Goal: Transaction & Acquisition: Purchase product/service

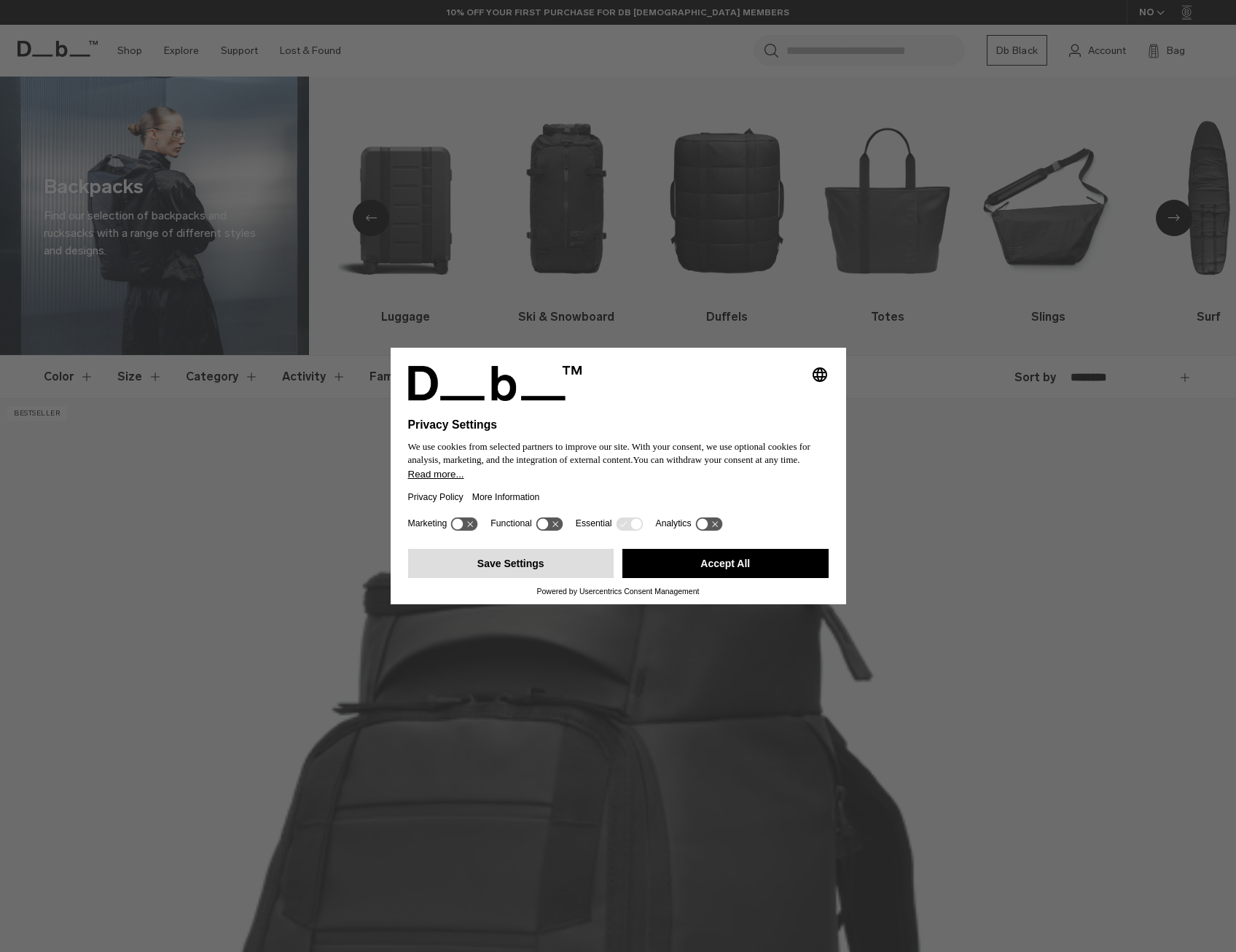
drag, startPoint x: 540, startPoint y: 564, endPoint x: 579, endPoint y: 553, distance: 40.5
click at [541, 564] on button "Save Settings" at bounding box center [511, 563] width 207 height 29
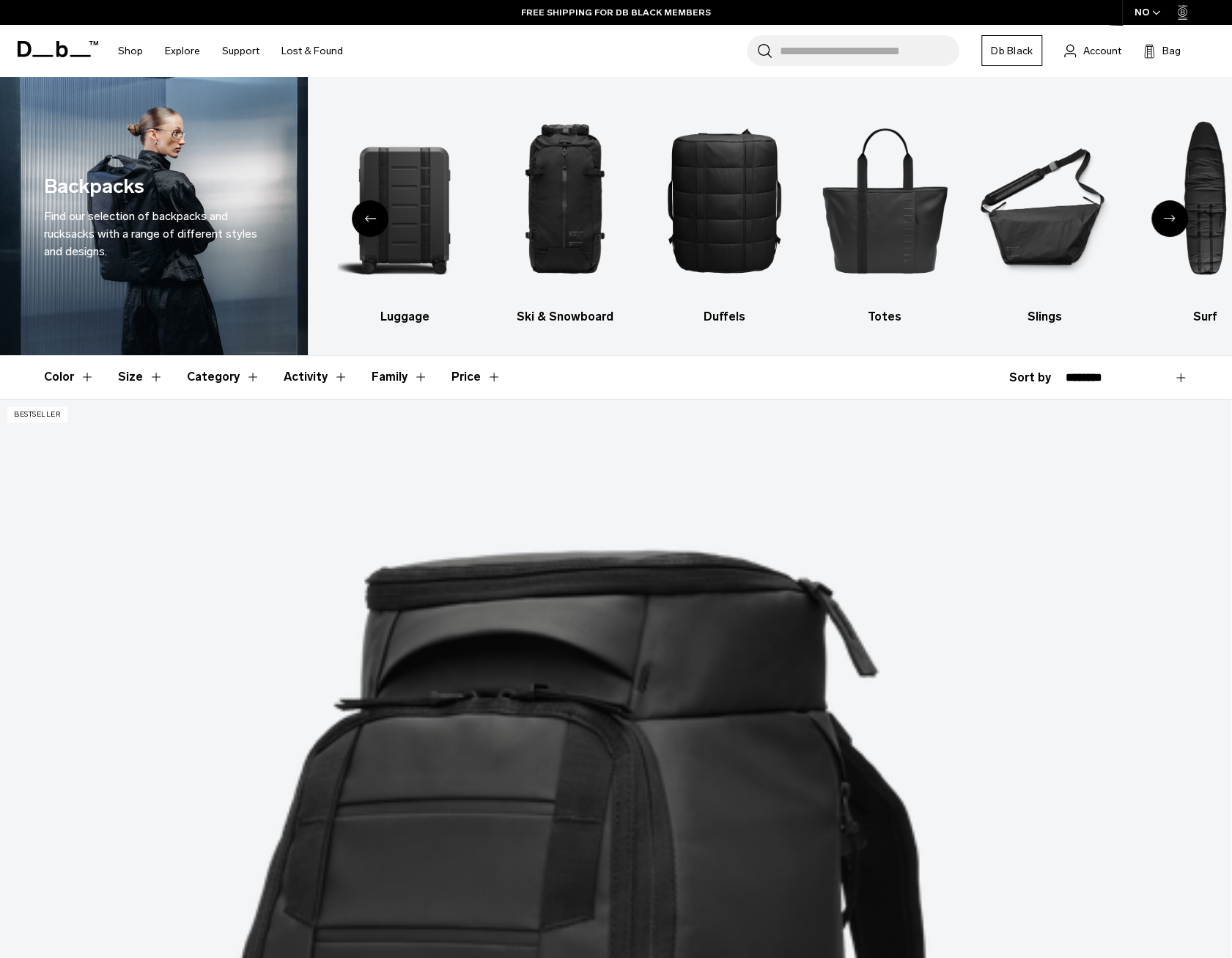
click at [1172, 216] on icon "Next slide" at bounding box center [1169, 218] width 12 height 7
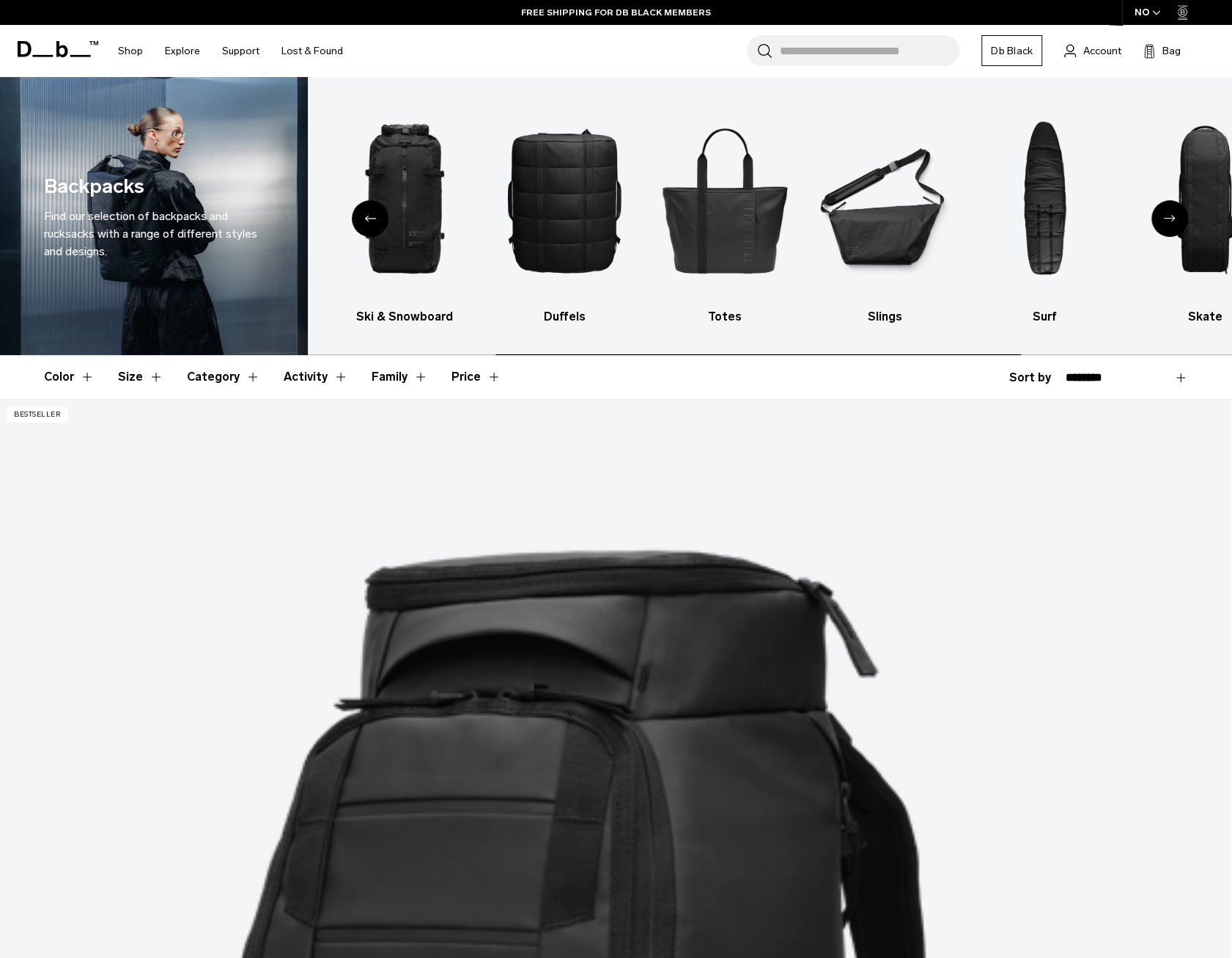
click at [1172, 216] on icon "Next slide" at bounding box center [1169, 218] width 12 height 7
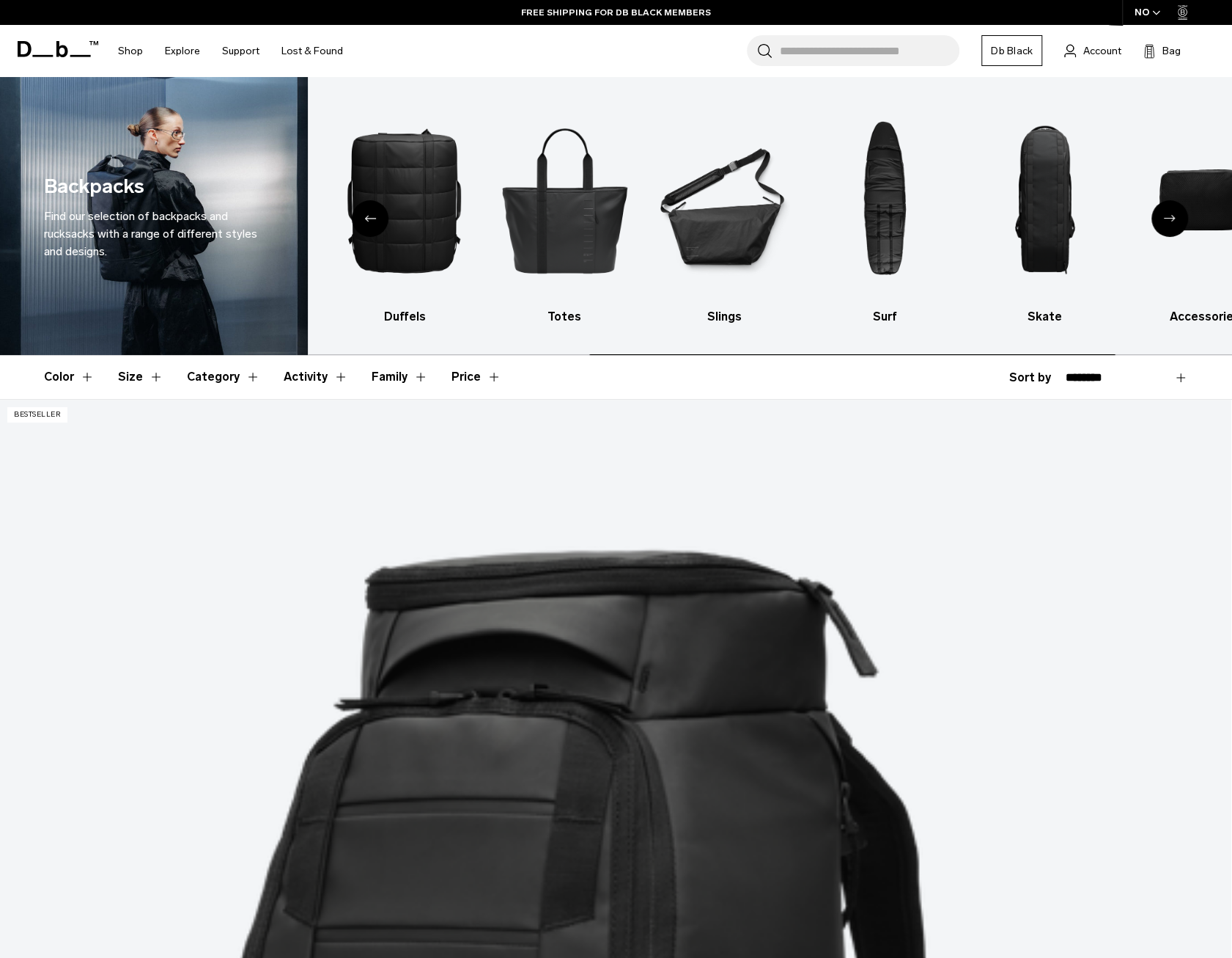
click at [1172, 216] on icon "Next slide" at bounding box center [1169, 218] width 12 height 7
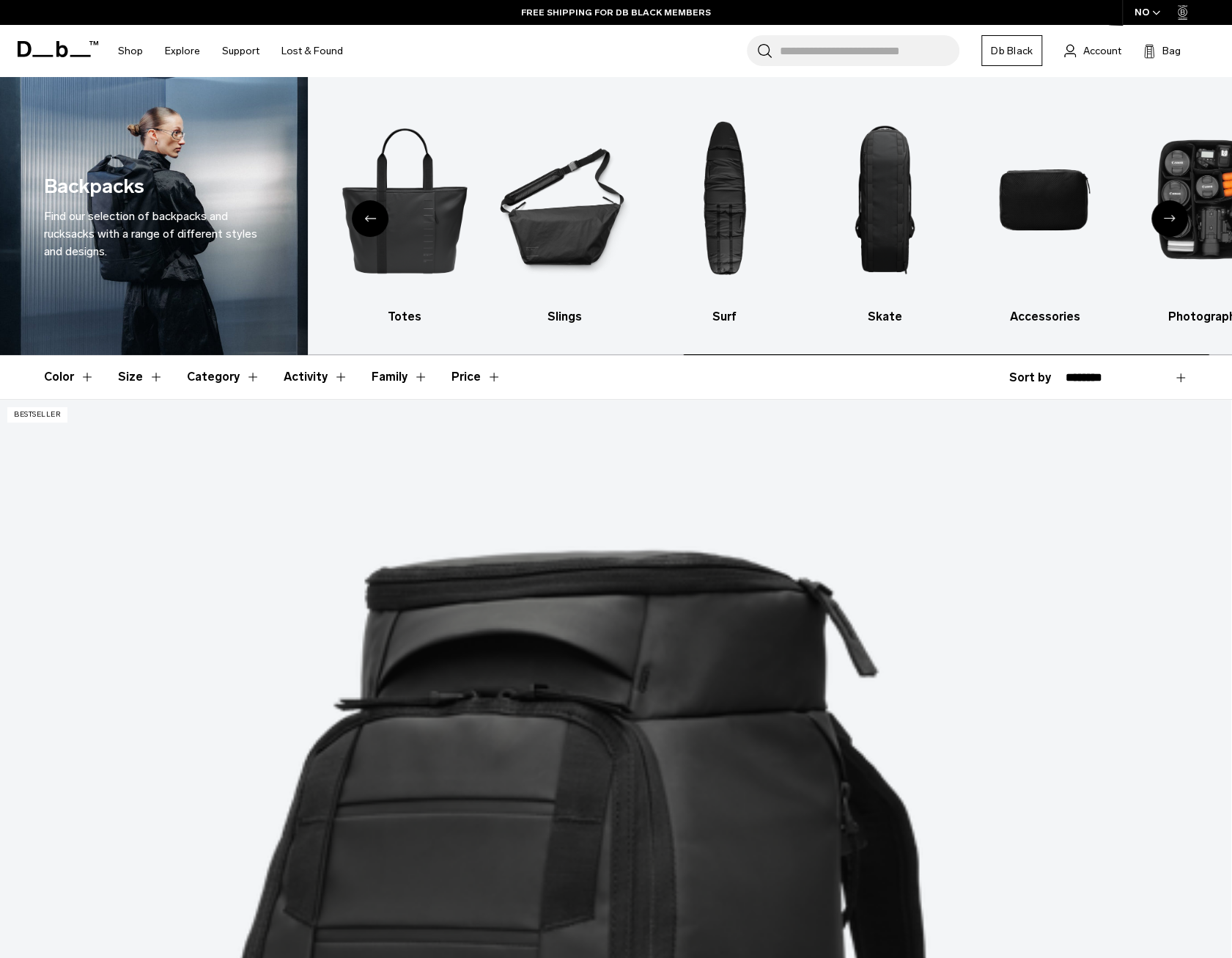
click at [1172, 216] on icon "Next slide" at bounding box center [1169, 218] width 12 height 7
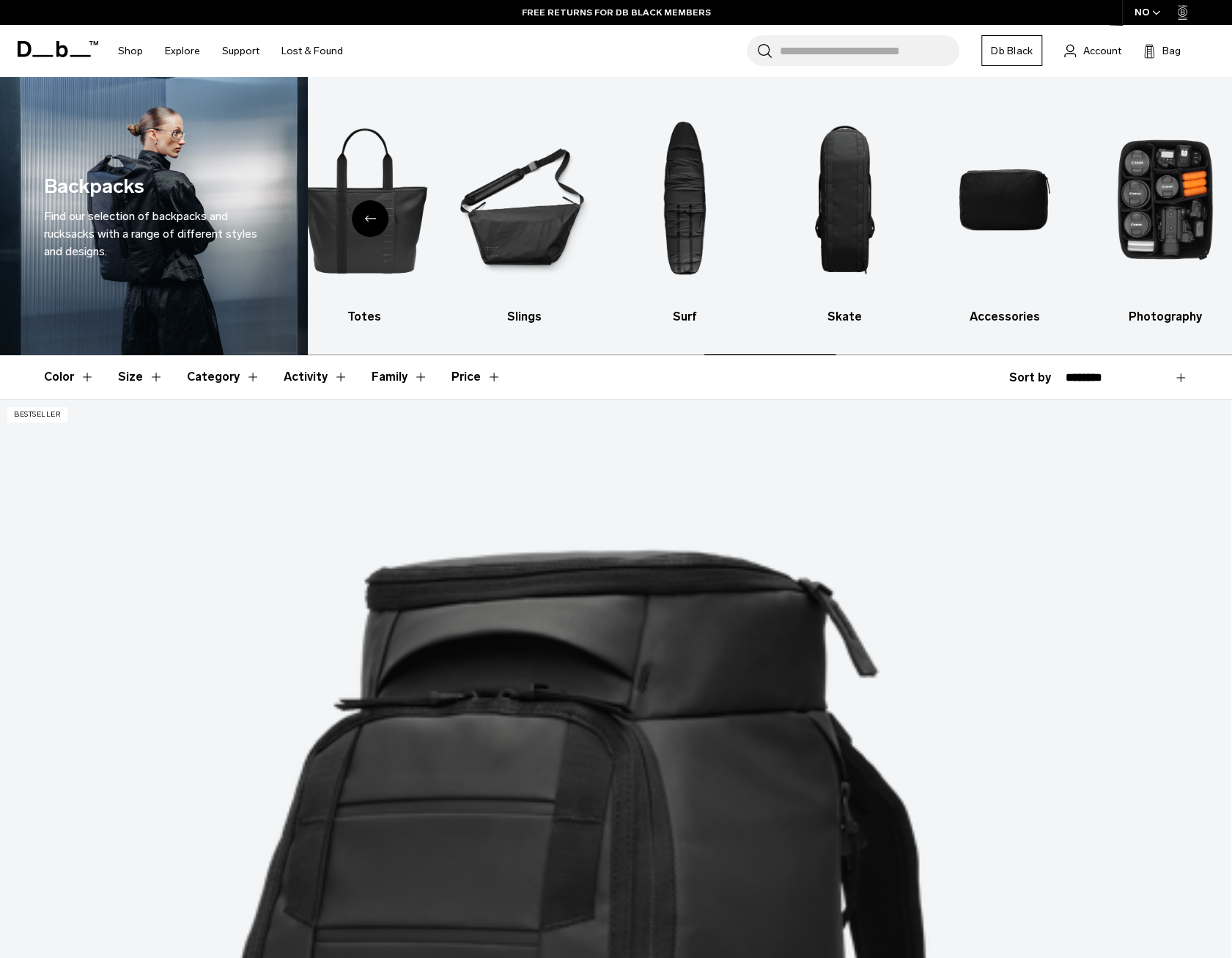
click at [1172, 216] on img "10 / 10" at bounding box center [1165, 200] width 134 height 202
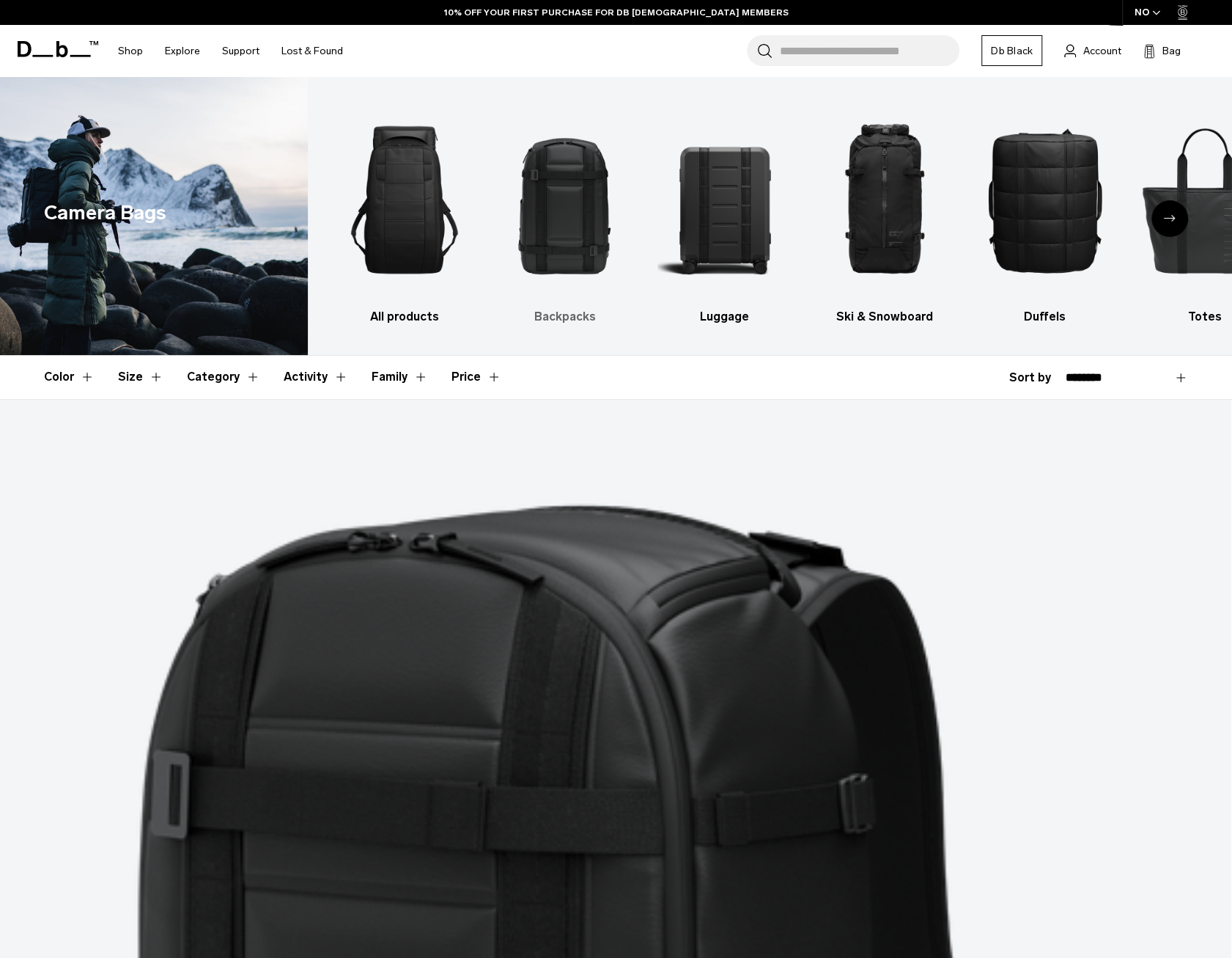
click at [556, 215] on img "2 / 10" at bounding box center [564, 200] width 134 height 202
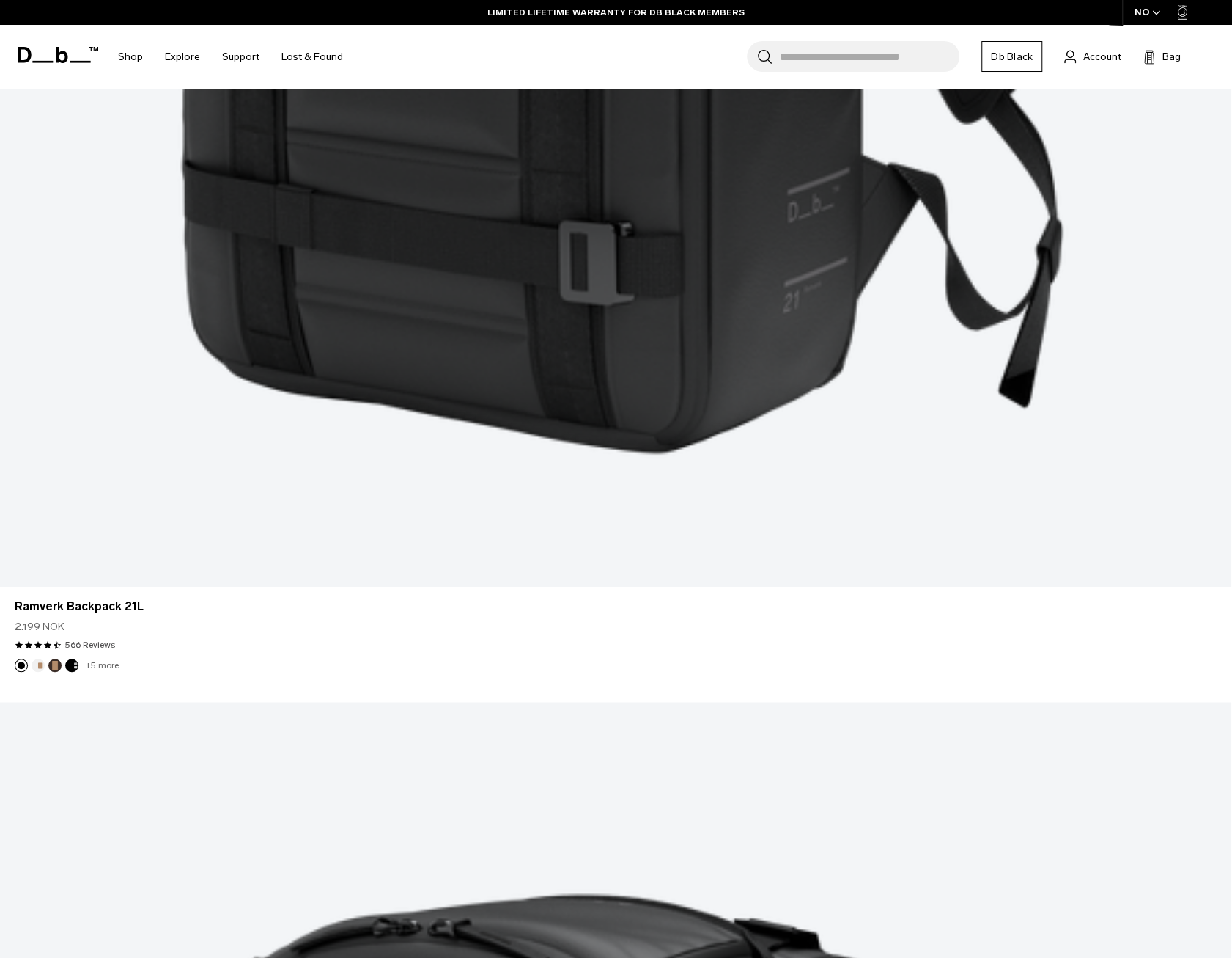
scroll to position [4252, 0]
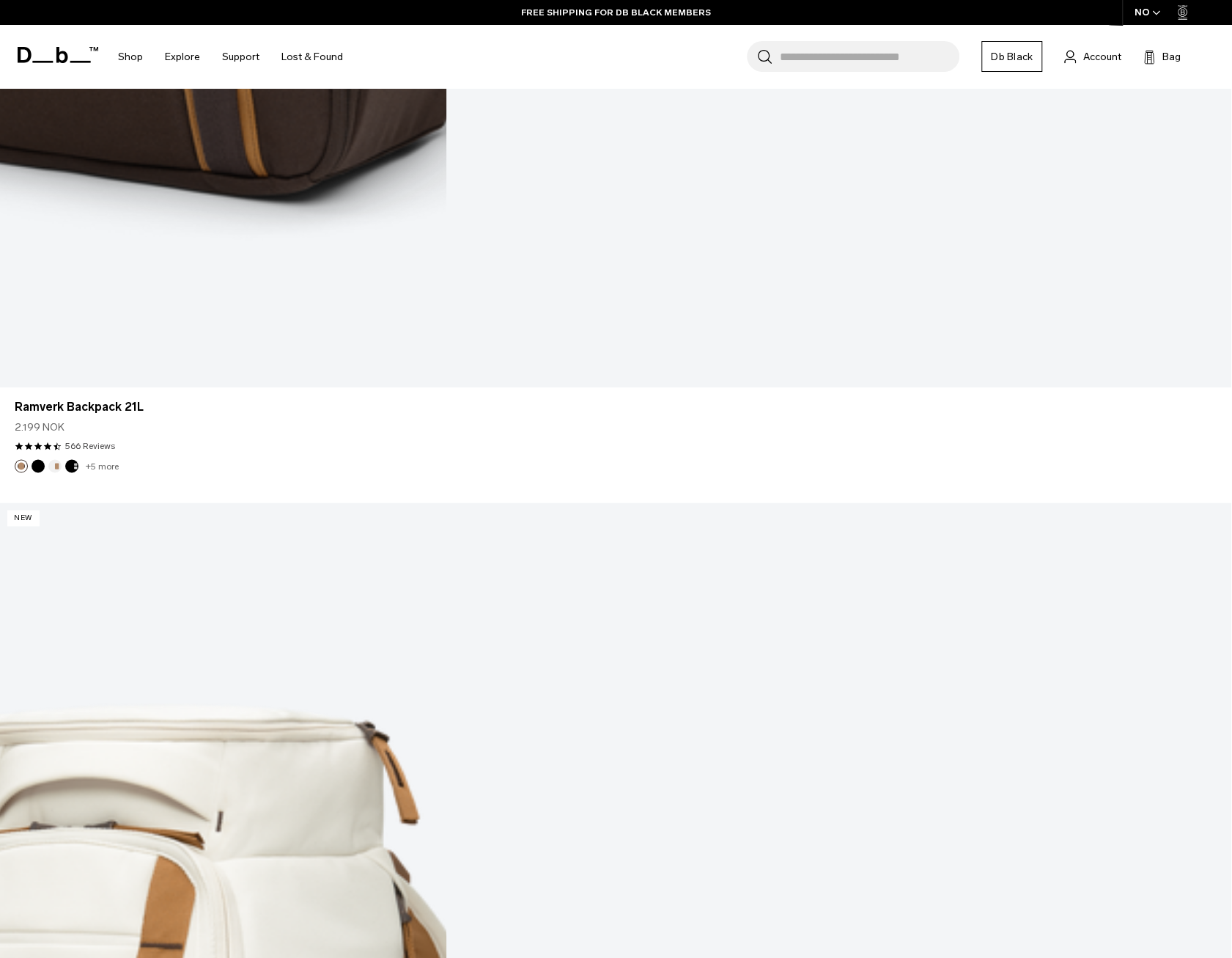
scroll to position [8800, 0]
drag, startPoint x: 624, startPoint y: 775, endPoint x: 630, endPoint y: 770, distance: 7.8
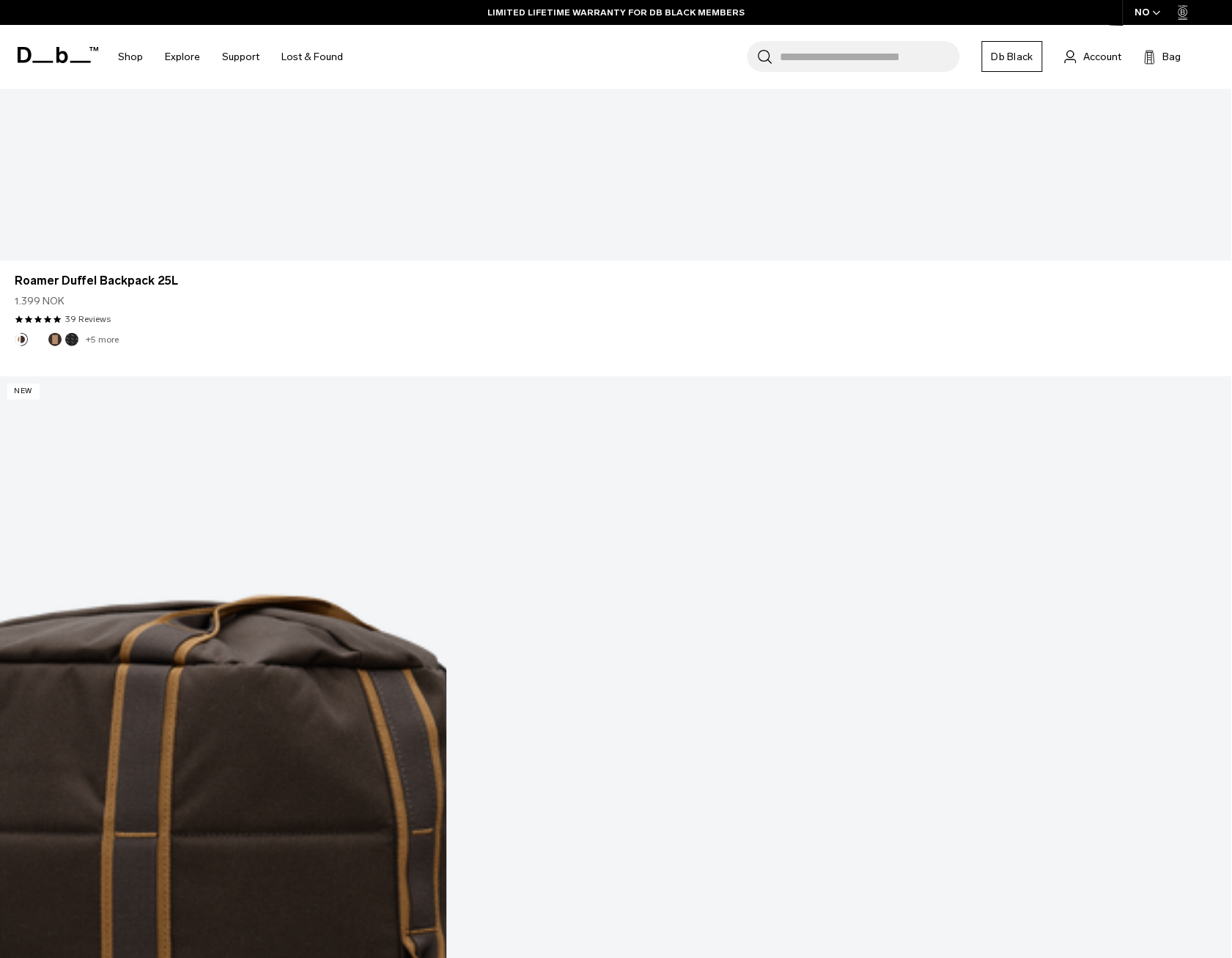
scroll to position [13420, 0]
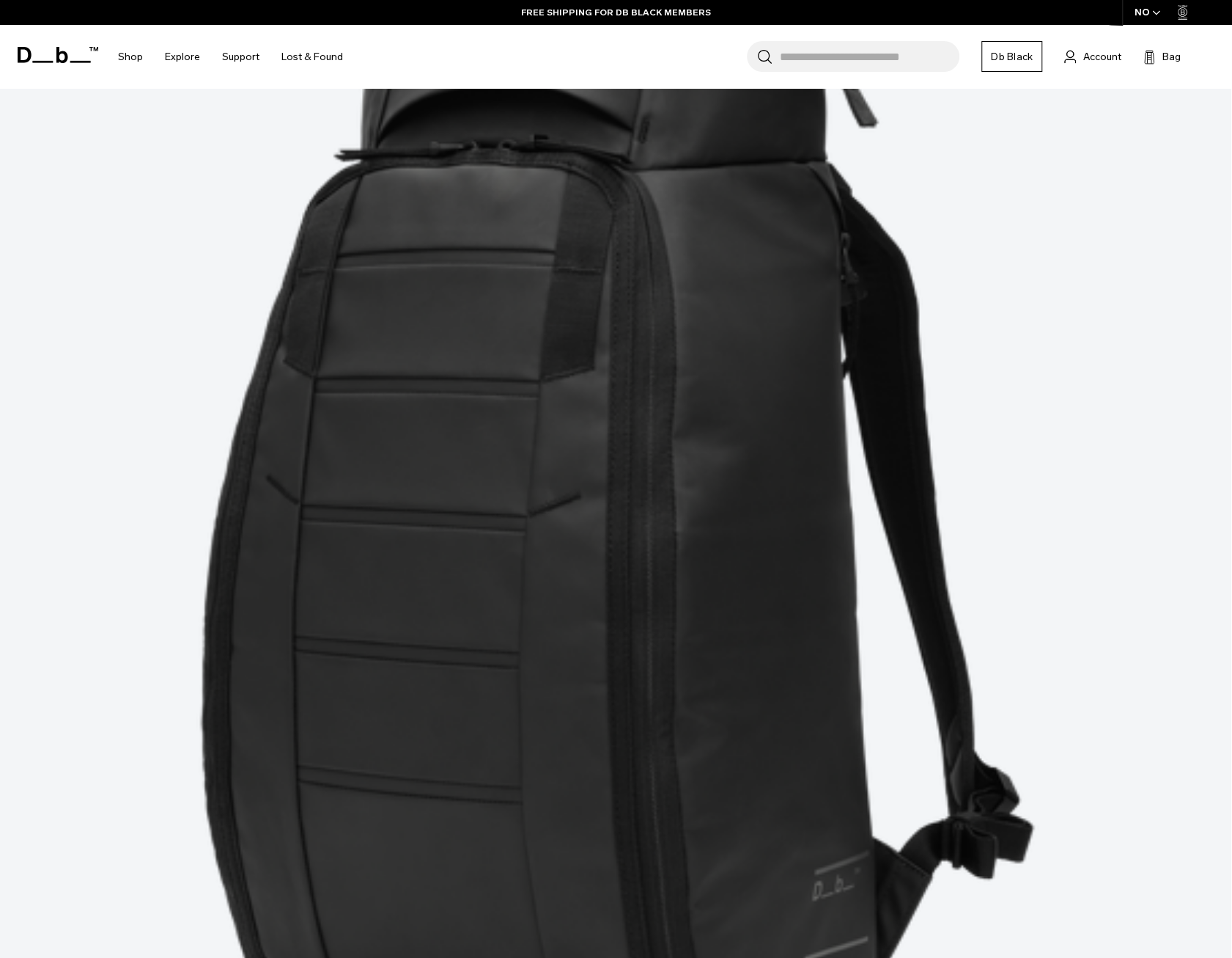
scroll to position [367, 0]
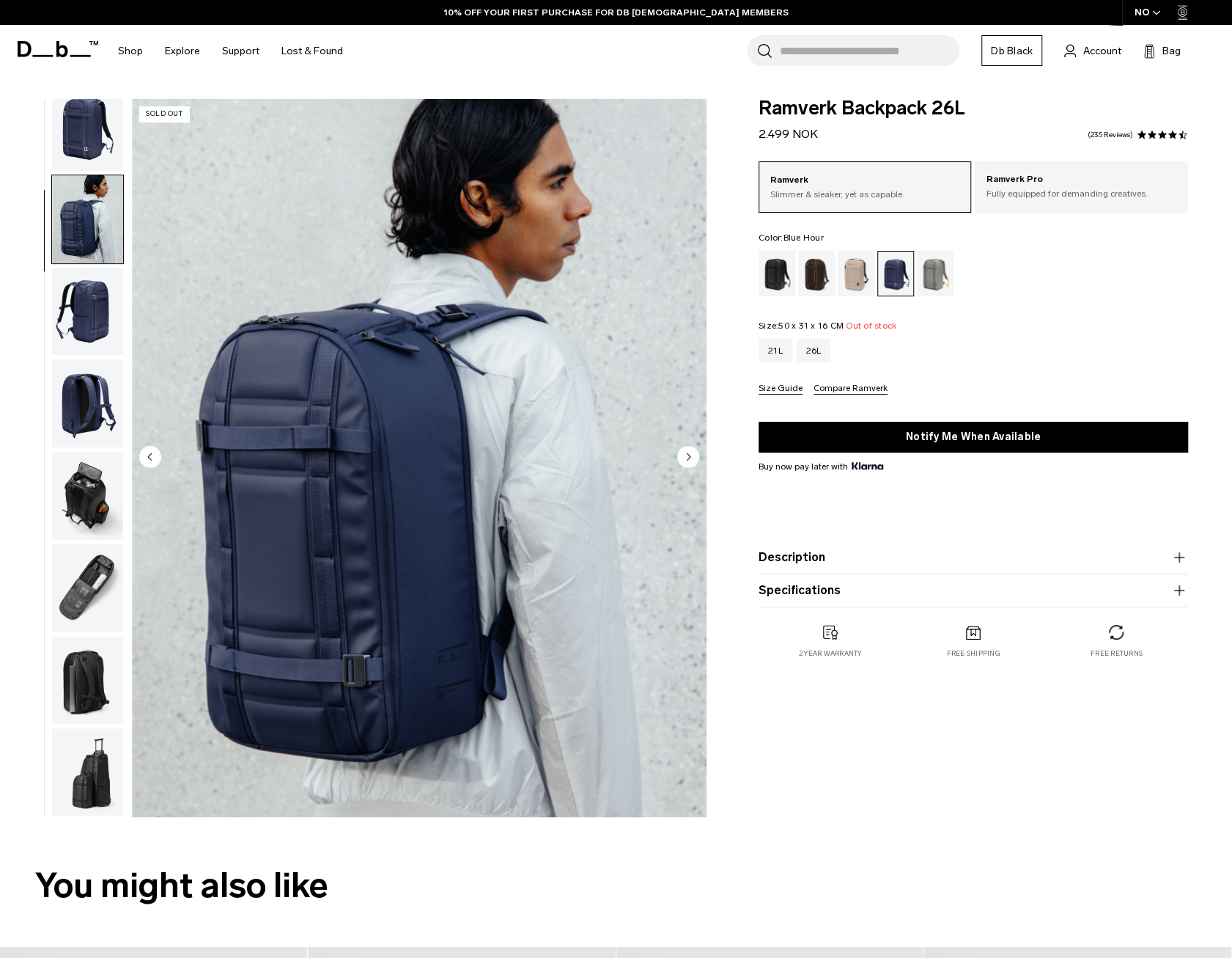
click at [685, 455] on circle "Next slide" at bounding box center [688, 456] width 22 height 22
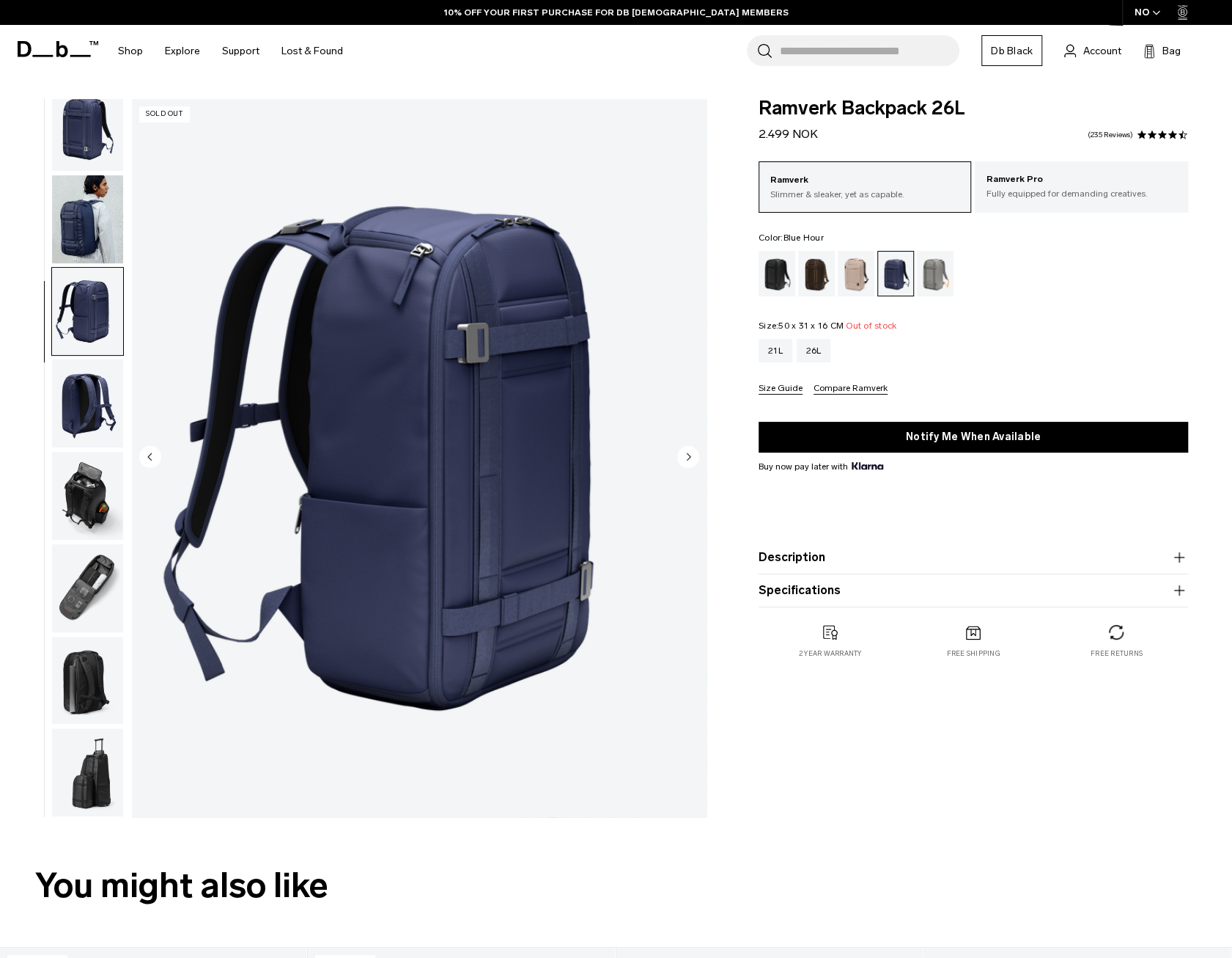
click at [685, 455] on circle "Next slide" at bounding box center [688, 456] width 22 height 22
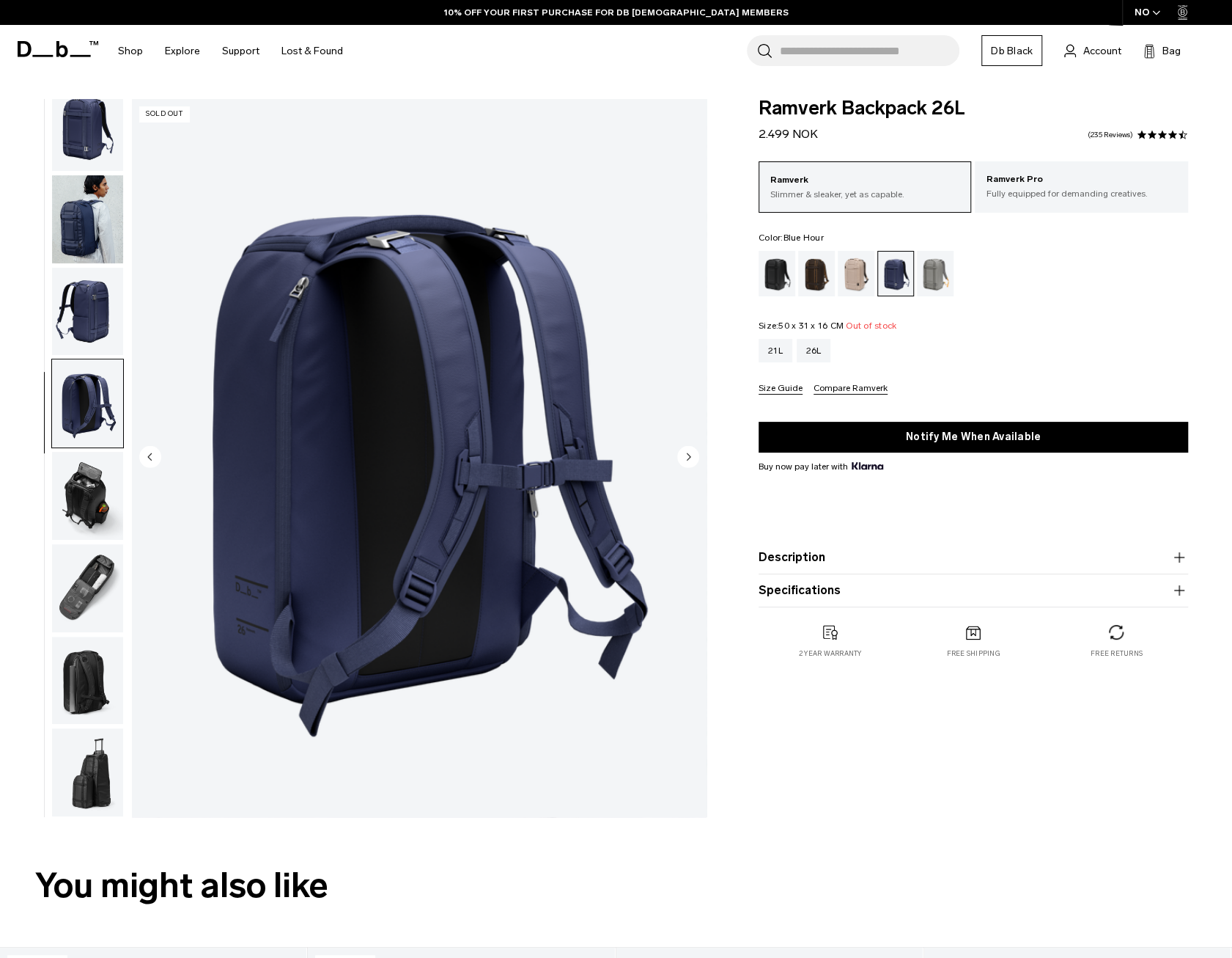
click at [686, 455] on circle "Next slide" at bounding box center [688, 456] width 22 height 22
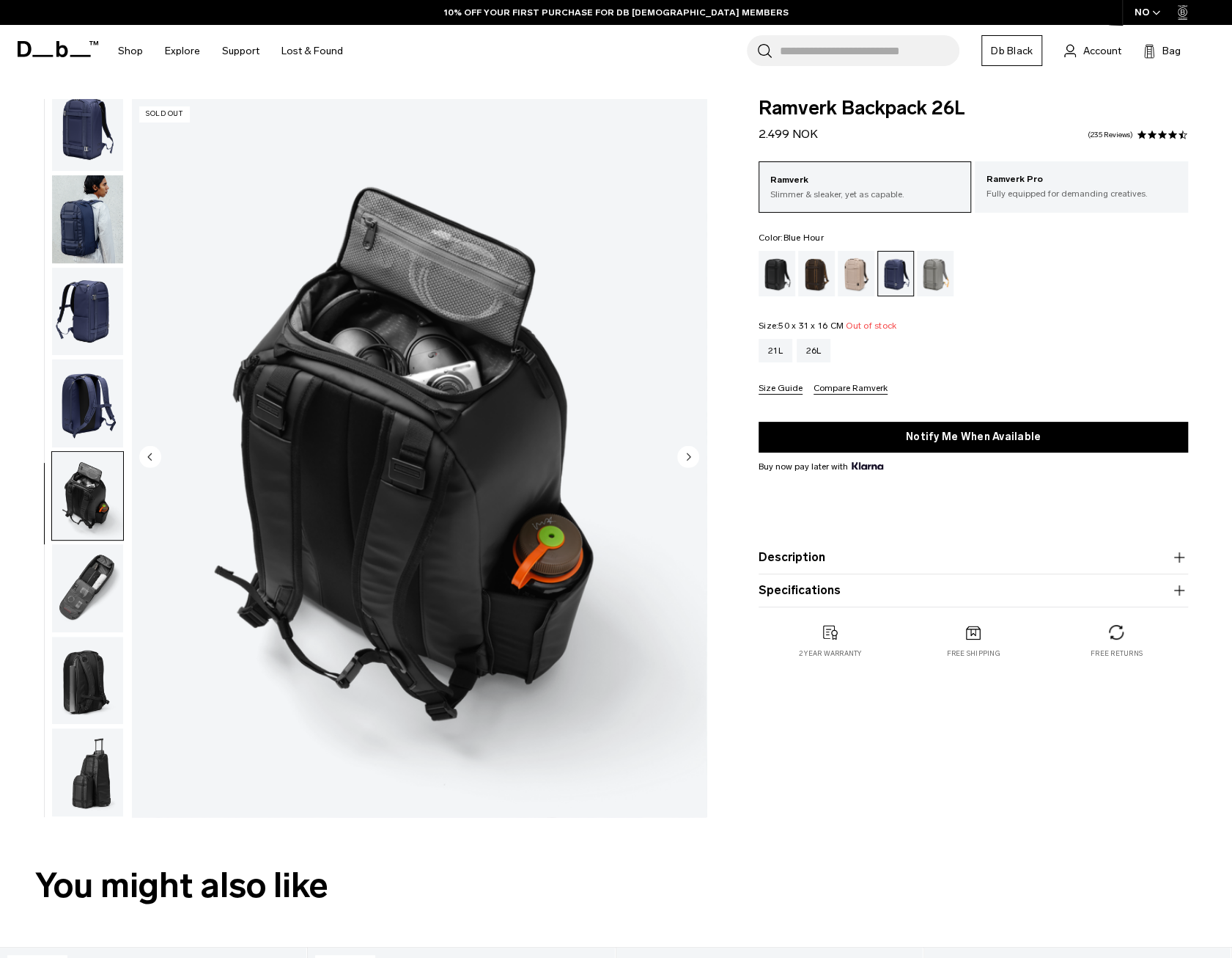
click at [686, 455] on circle "Next slide" at bounding box center [688, 456] width 22 height 22
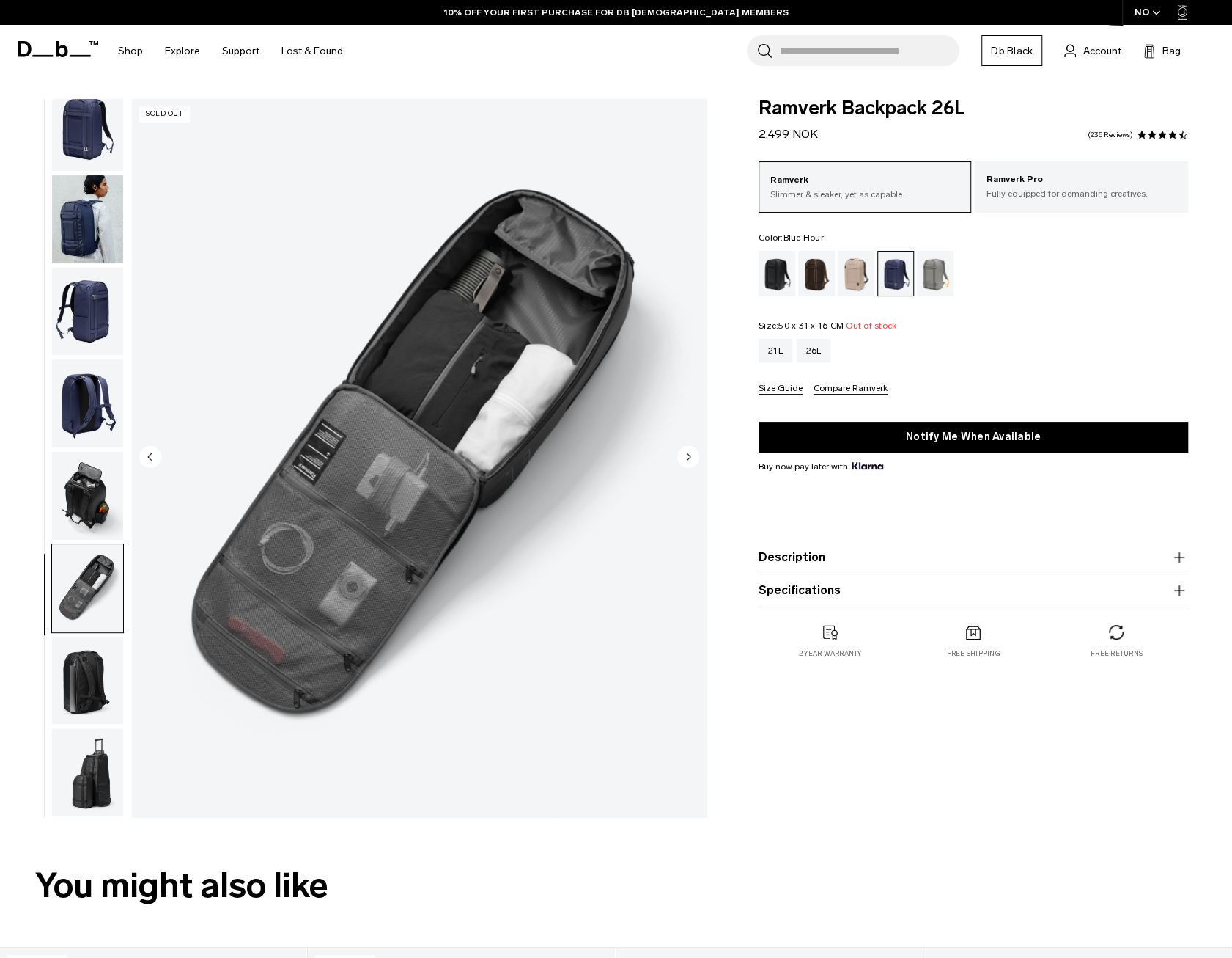
click at [686, 455] on circle "Next slide" at bounding box center [688, 456] width 22 height 22
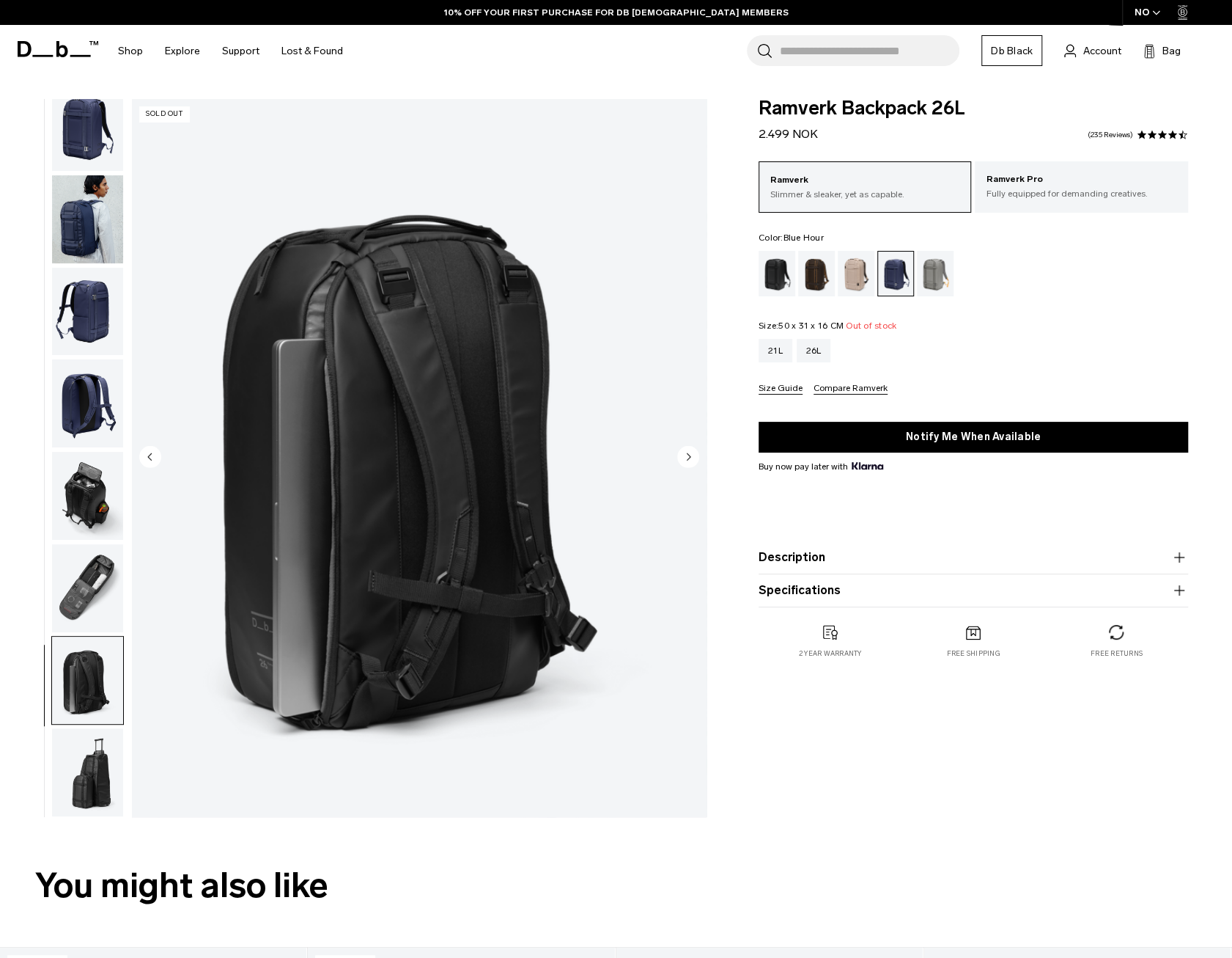
click at [686, 455] on circle "Next slide" at bounding box center [688, 456] width 22 height 22
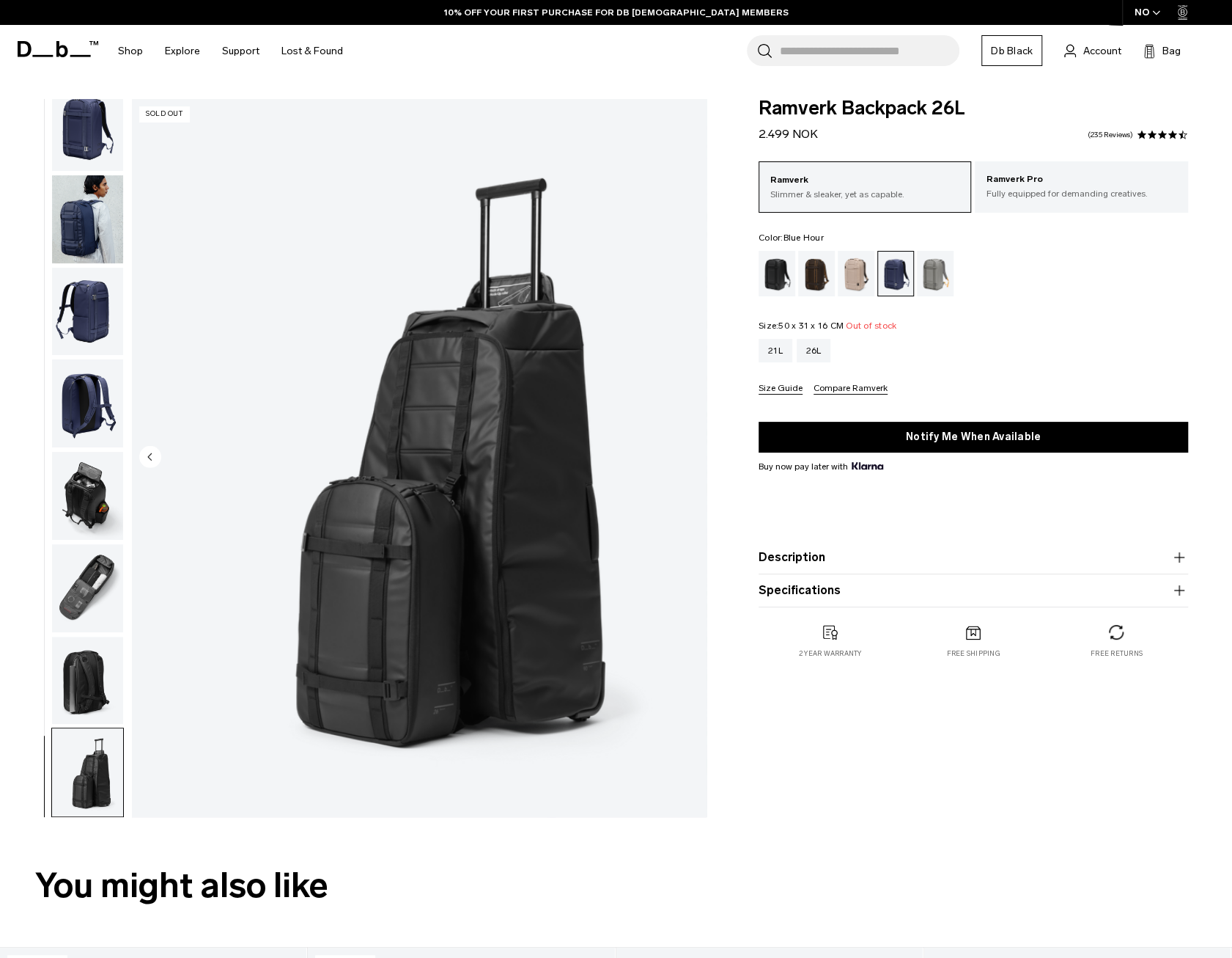
click at [686, 455] on img "8 / 8" at bounding box center [419, 458] width 575 height 718
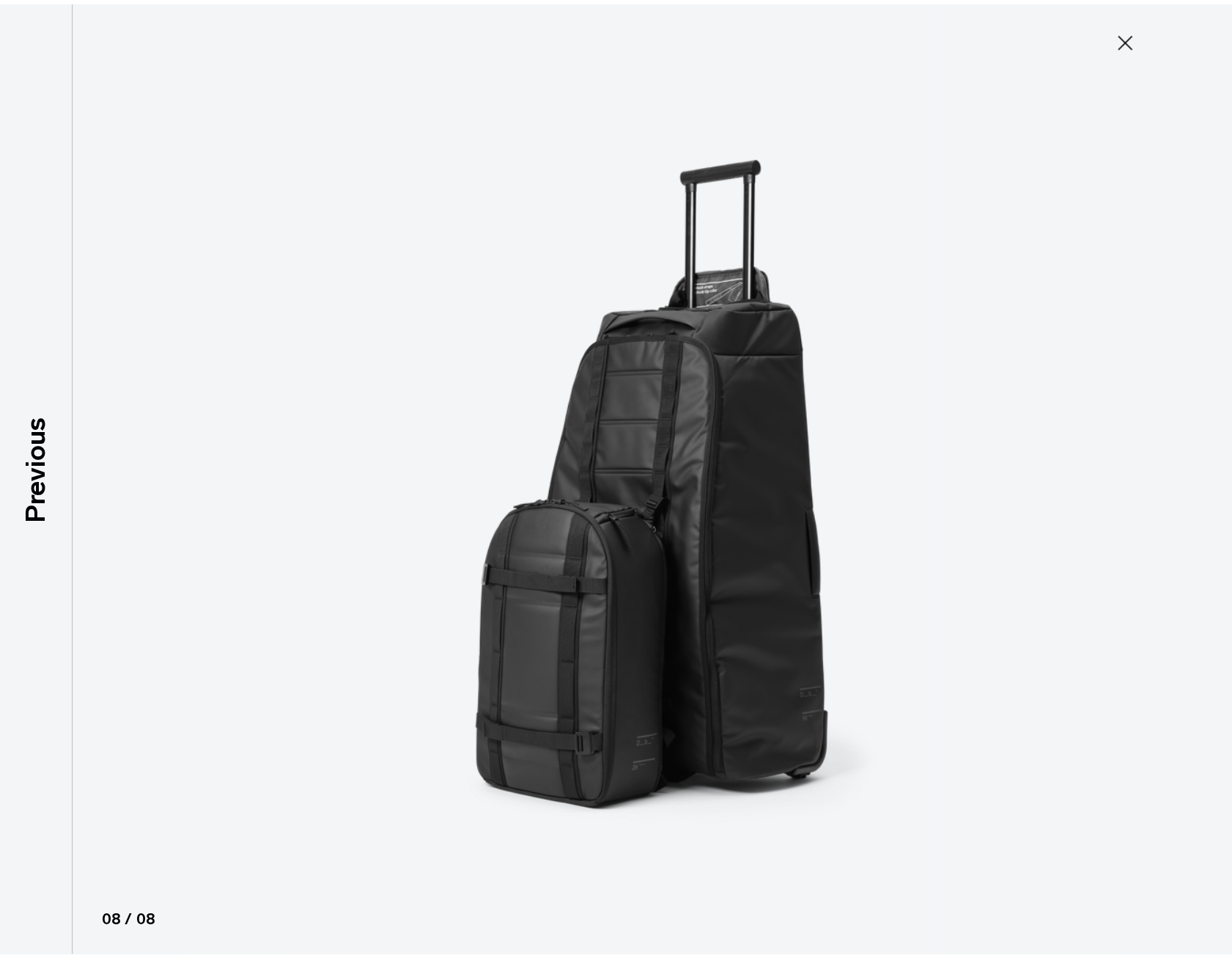
scroll to position [9, 0]
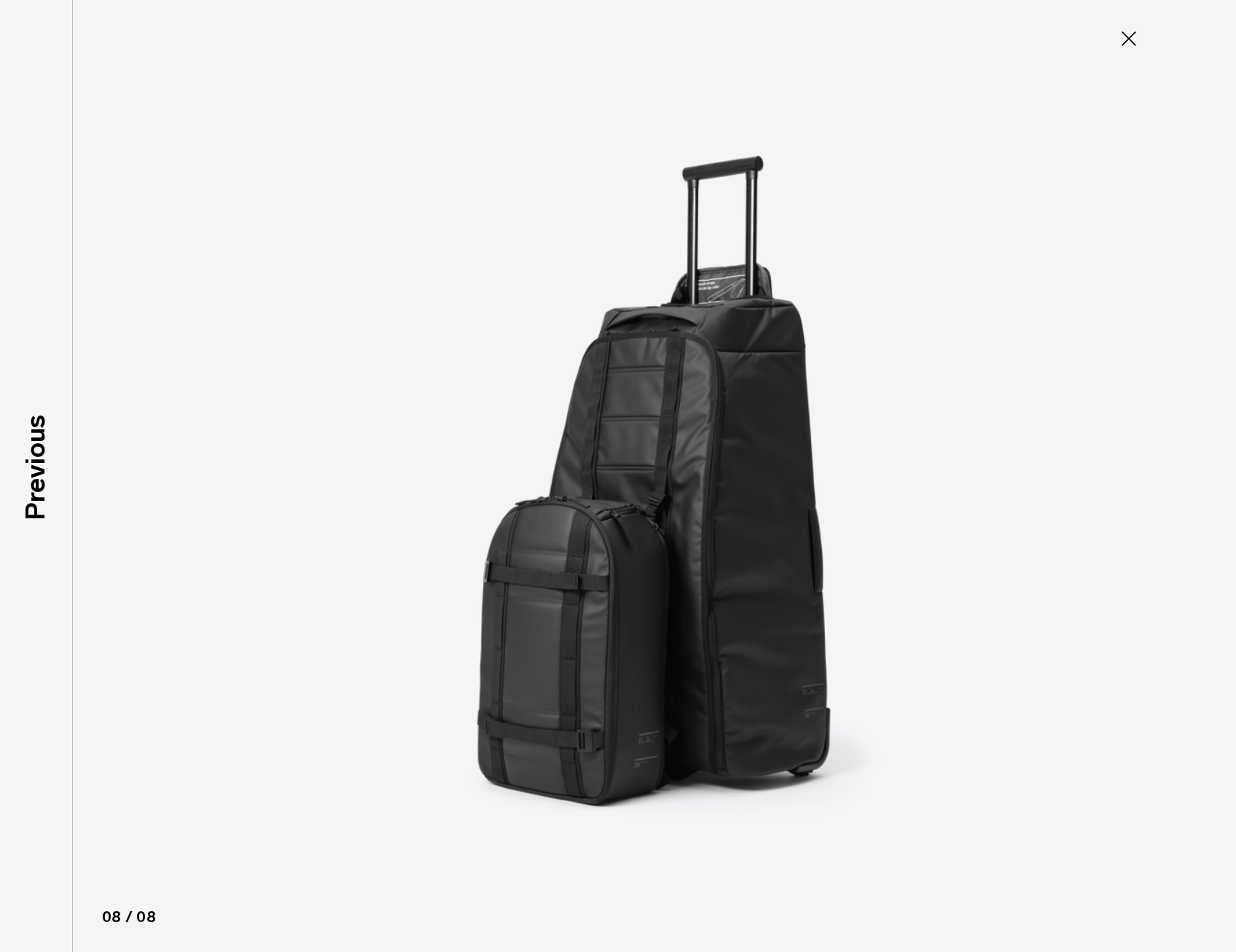
click at [1130, 36] on icon at bounding box center [1129, 39] width 23 height 23
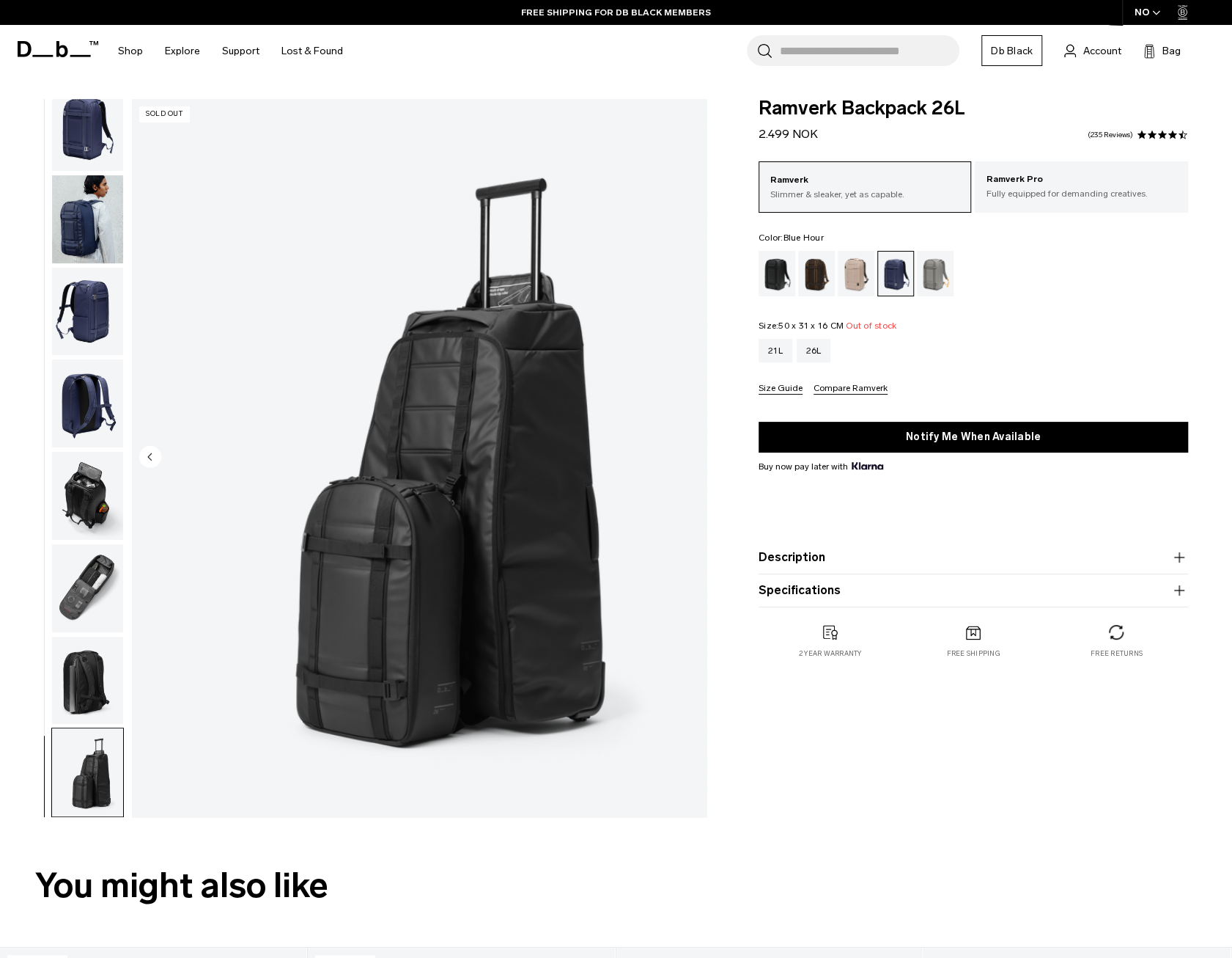
scroll to position [0, 0]
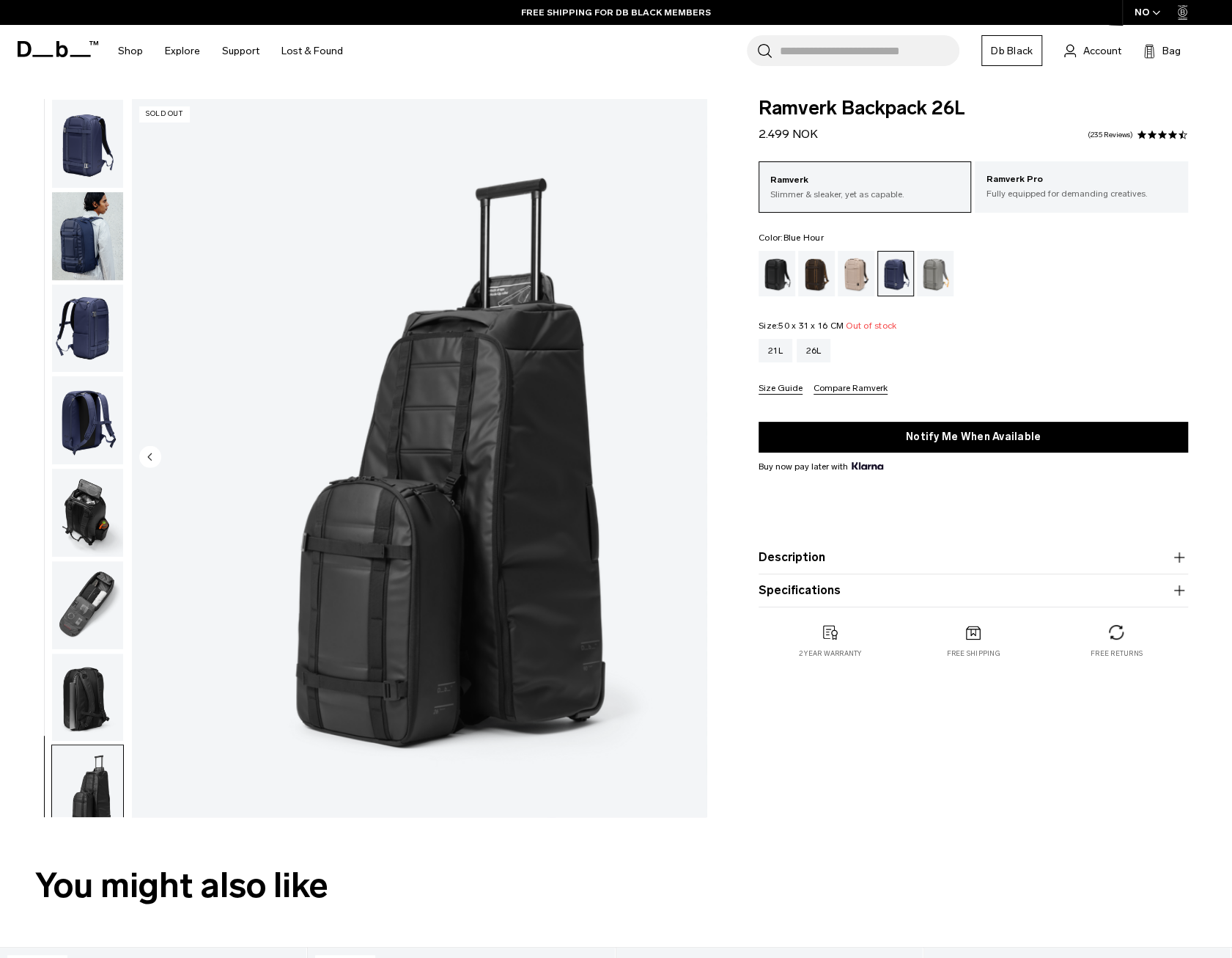
click at [89, 165] on img "button" at bounding box center [88, 144] width 71 height 88
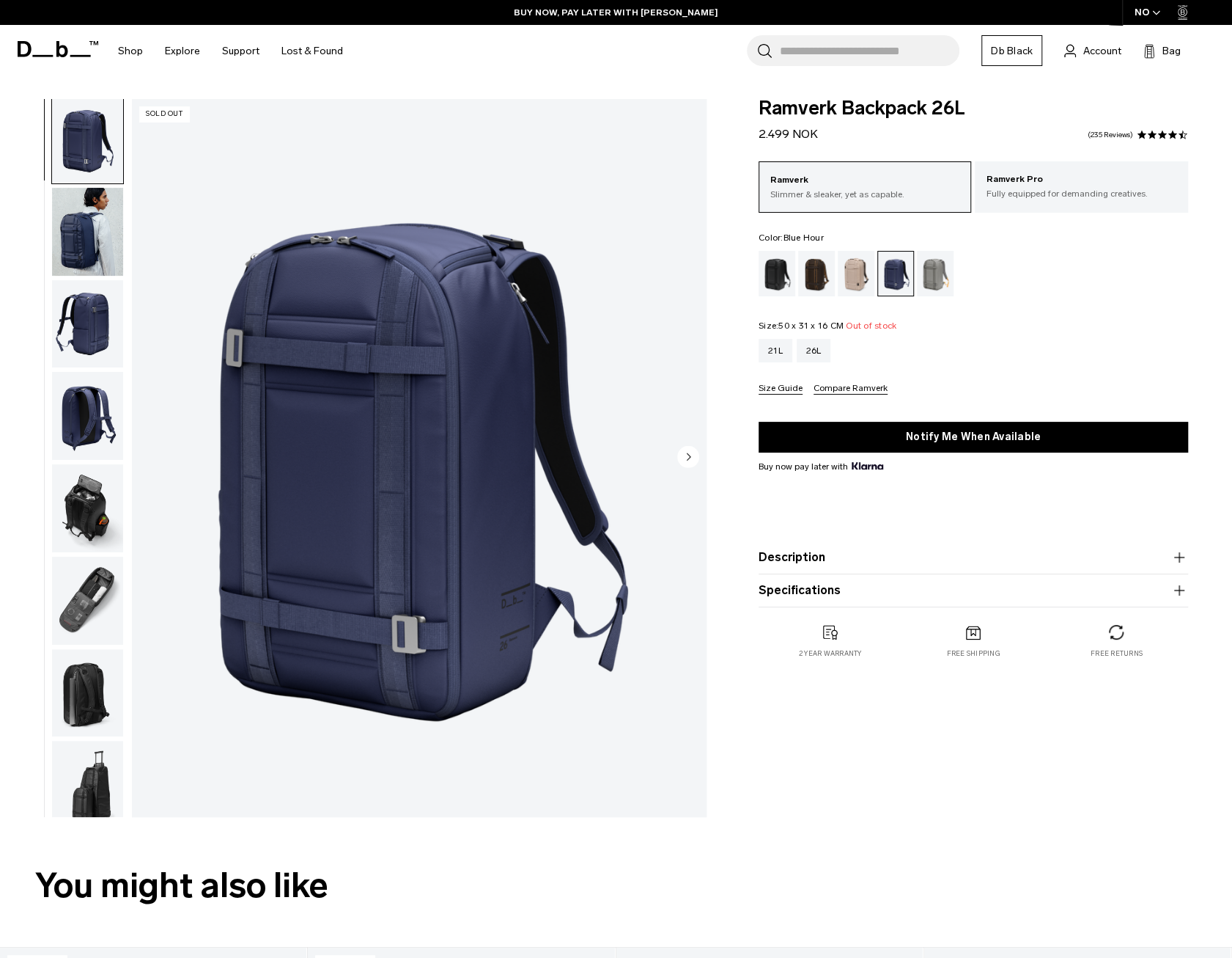
scroll to position [18, 0]
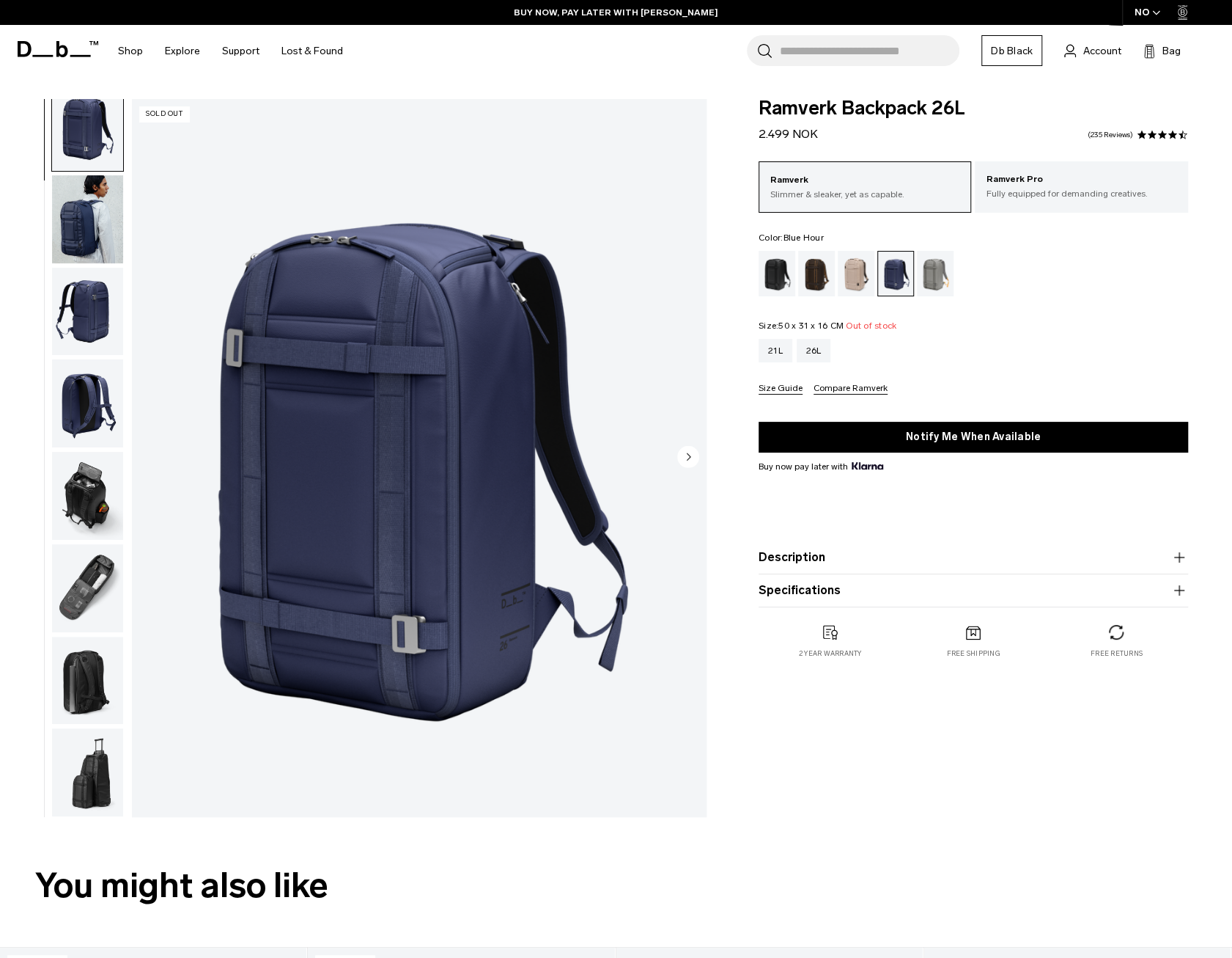
click at [97, 562] on img "button" at bounding box center [88, 587] width 71 height 88
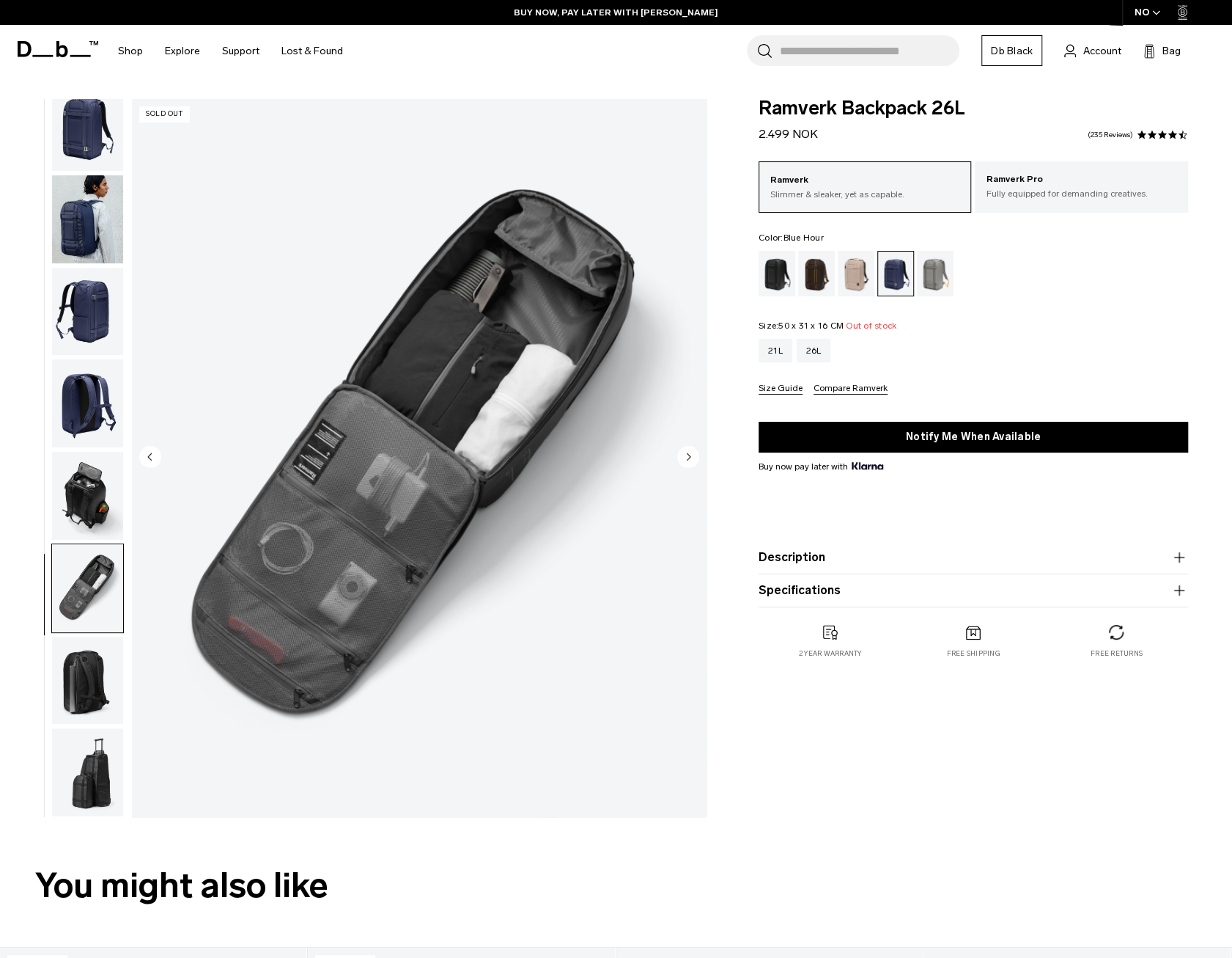
click at [105, 665] on img "button" at bounding box center [88, 680] width 71 height 88
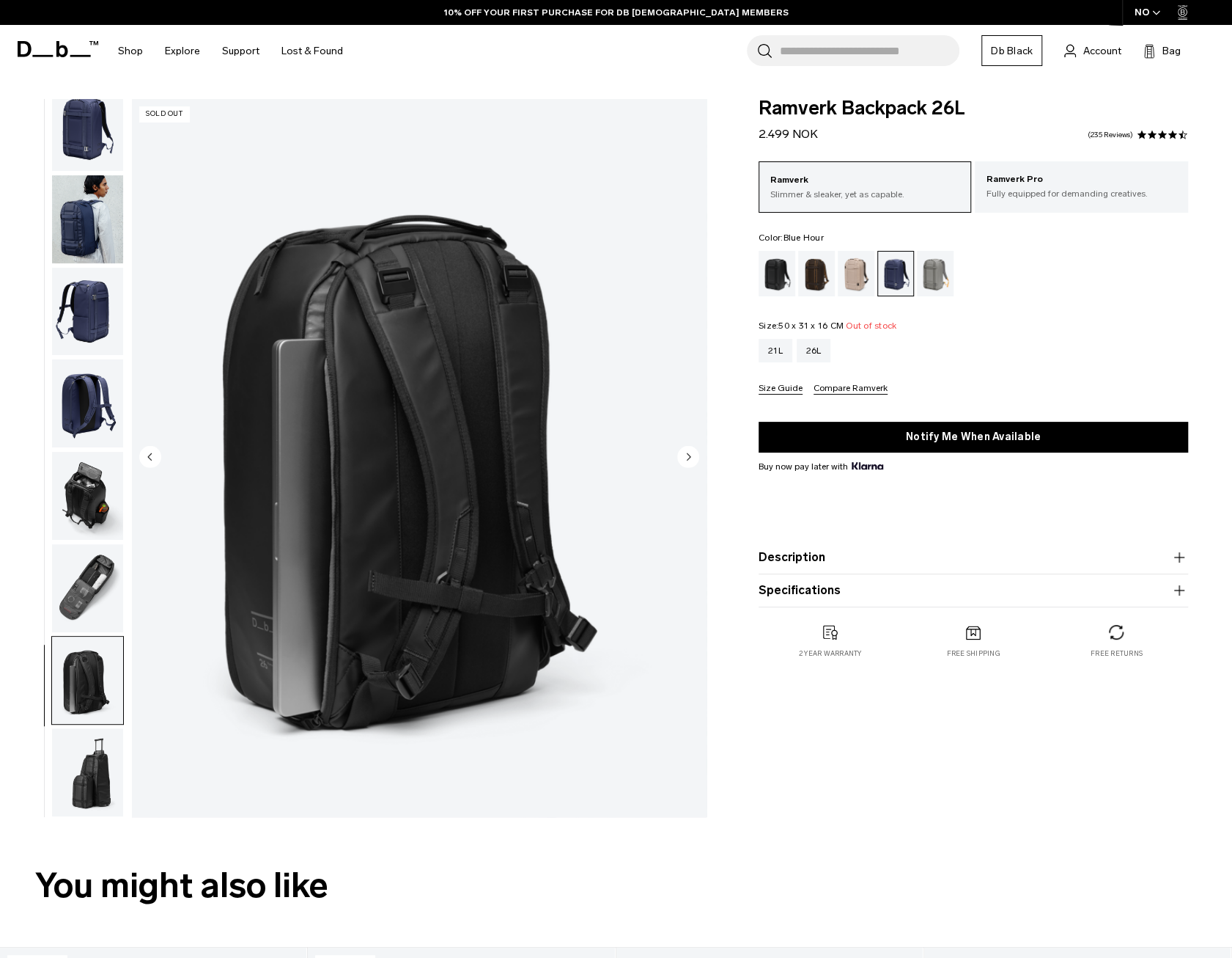
drag, startPoint x: 98, startPoint y: 584, endPoint x: 91, endPoint y: 595, distance: 13.0
click at [98, 584] on img "button" at bounding box center [88, 587] width 71 height 88
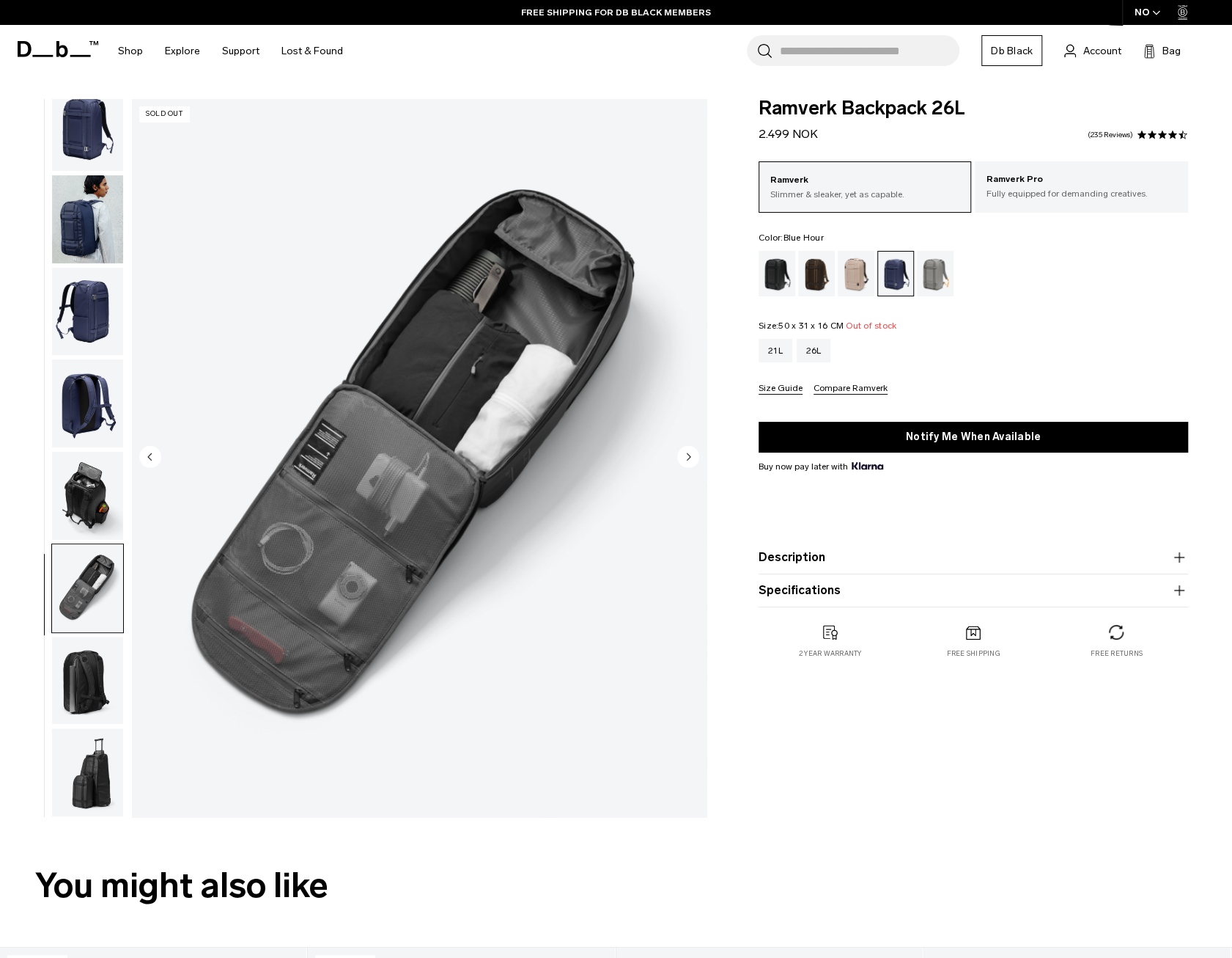
click at [105, 766] on img "button" at bounding box center [88, 772] width 71 height 88
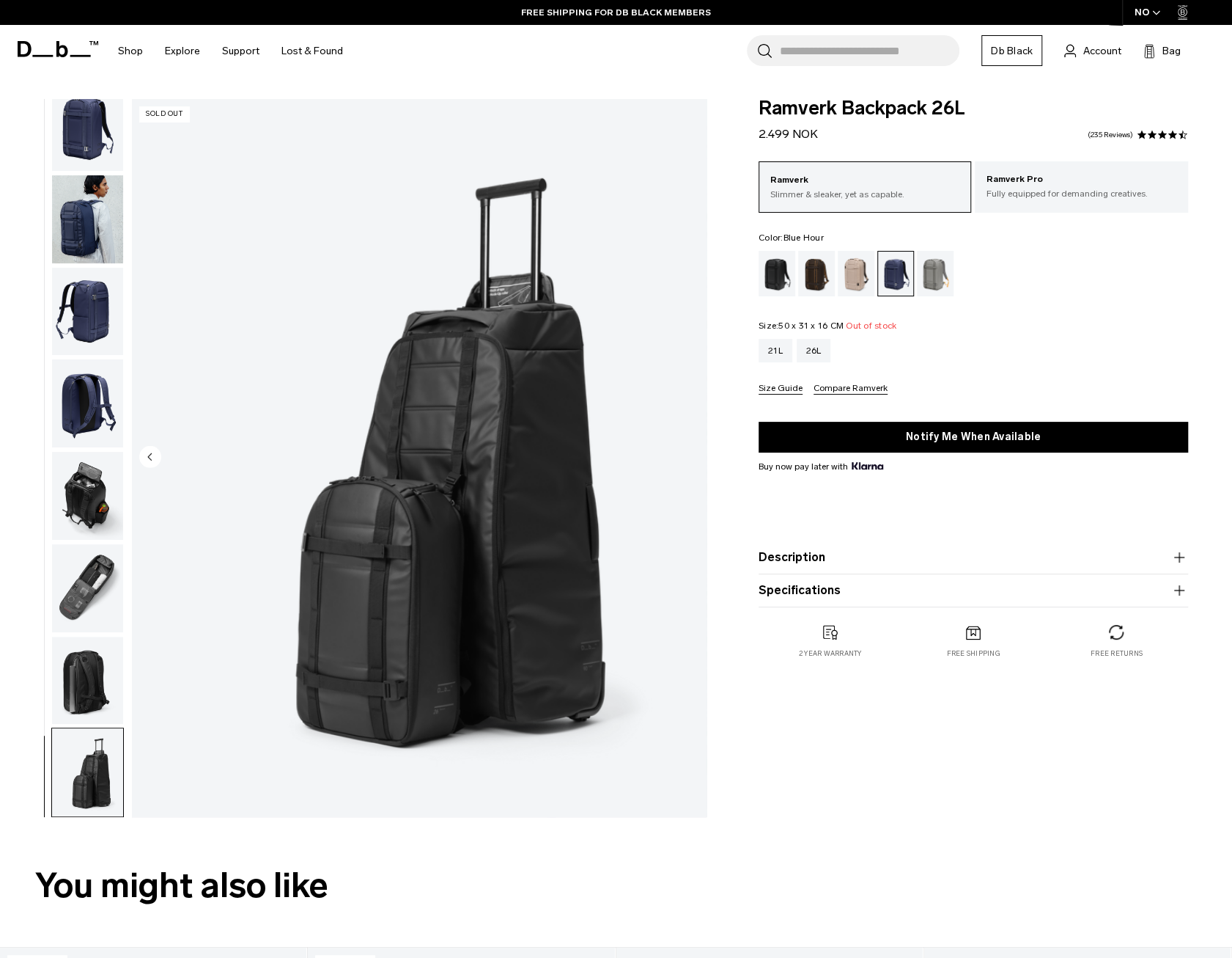
click at [92, 668] on img "button" at bounding box center [88, 680] width 71 height 88
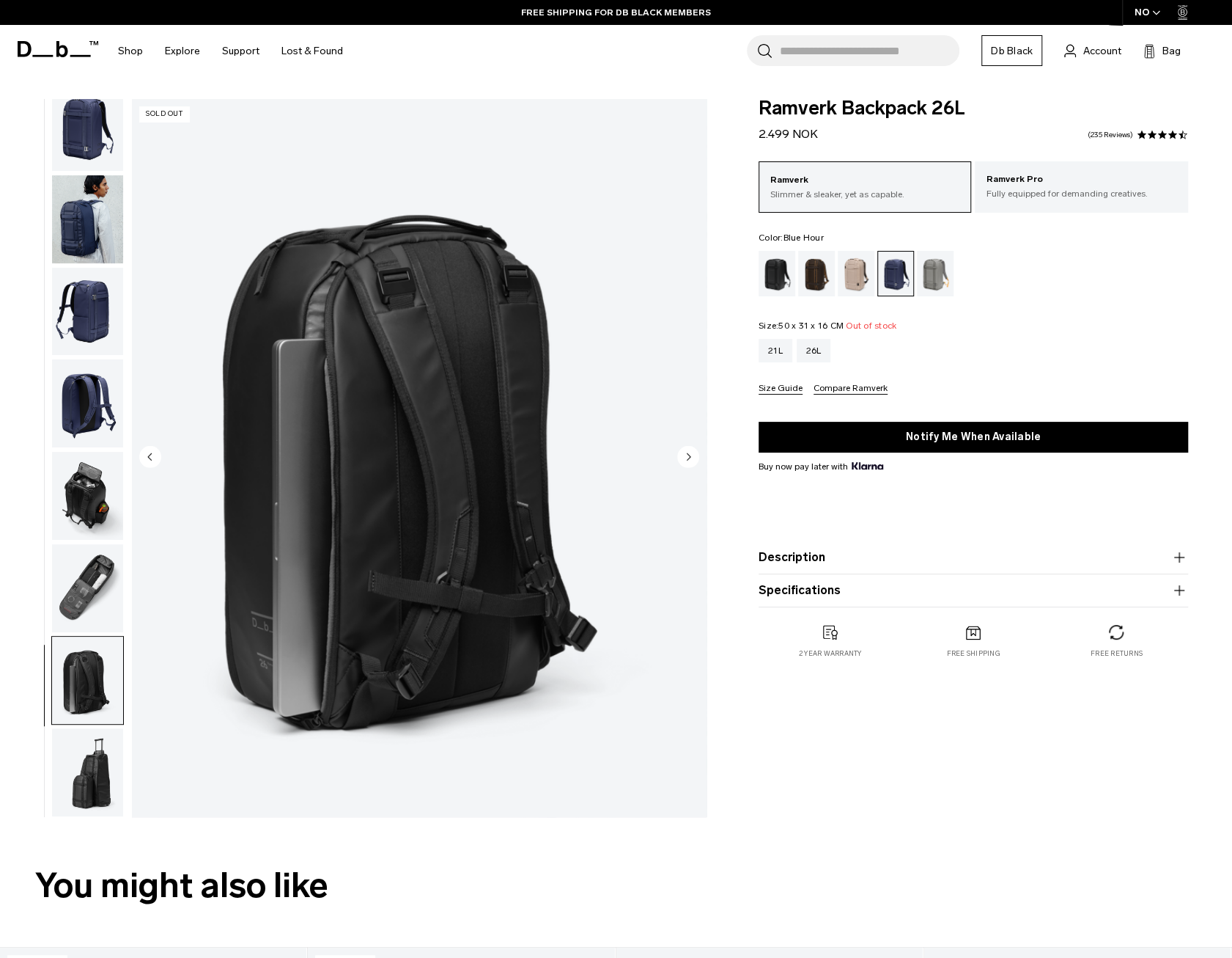
click at [79, 601] on img "button" at bounding box center [88, 587] width 71 height 88
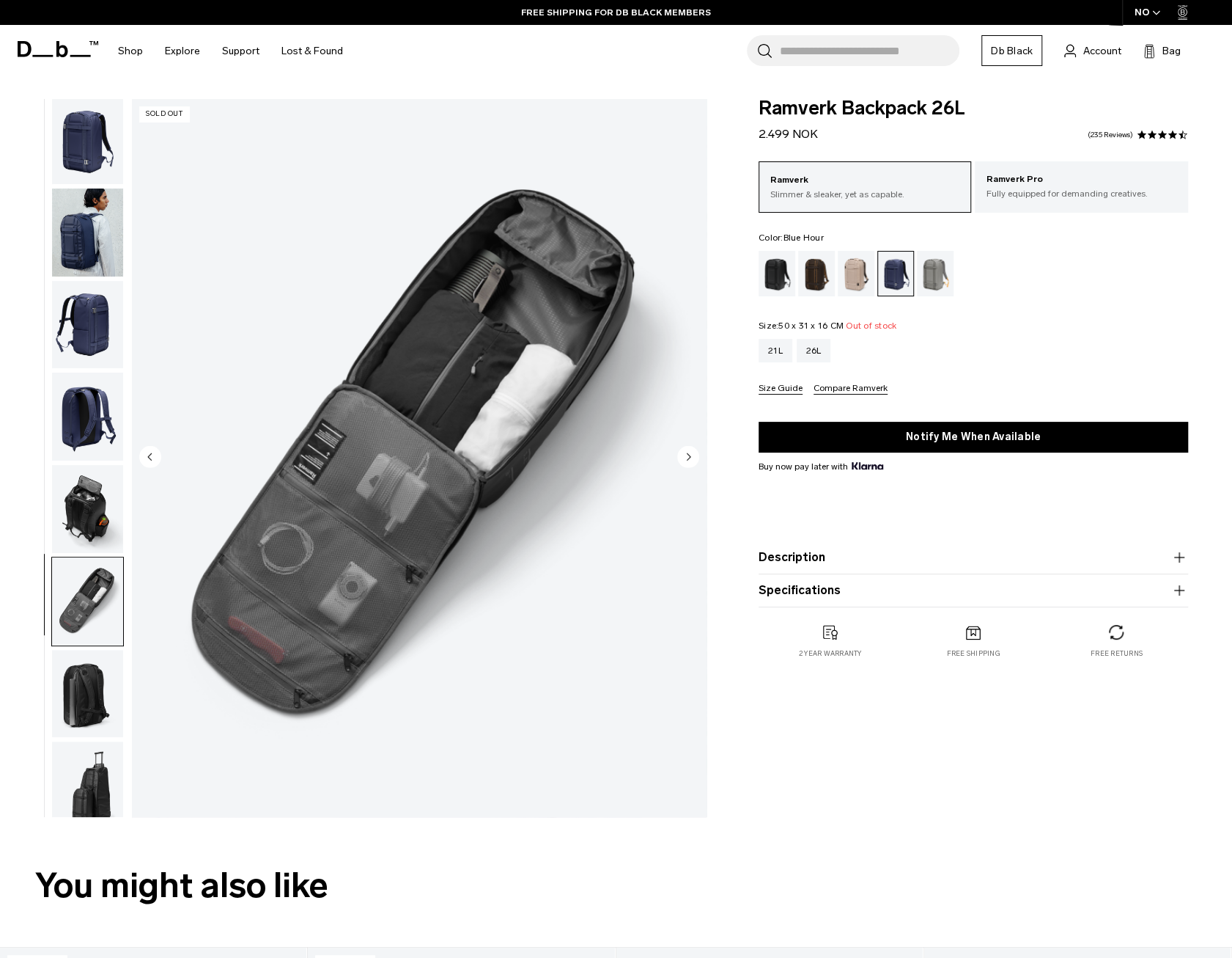
scroll to position [0, 0]
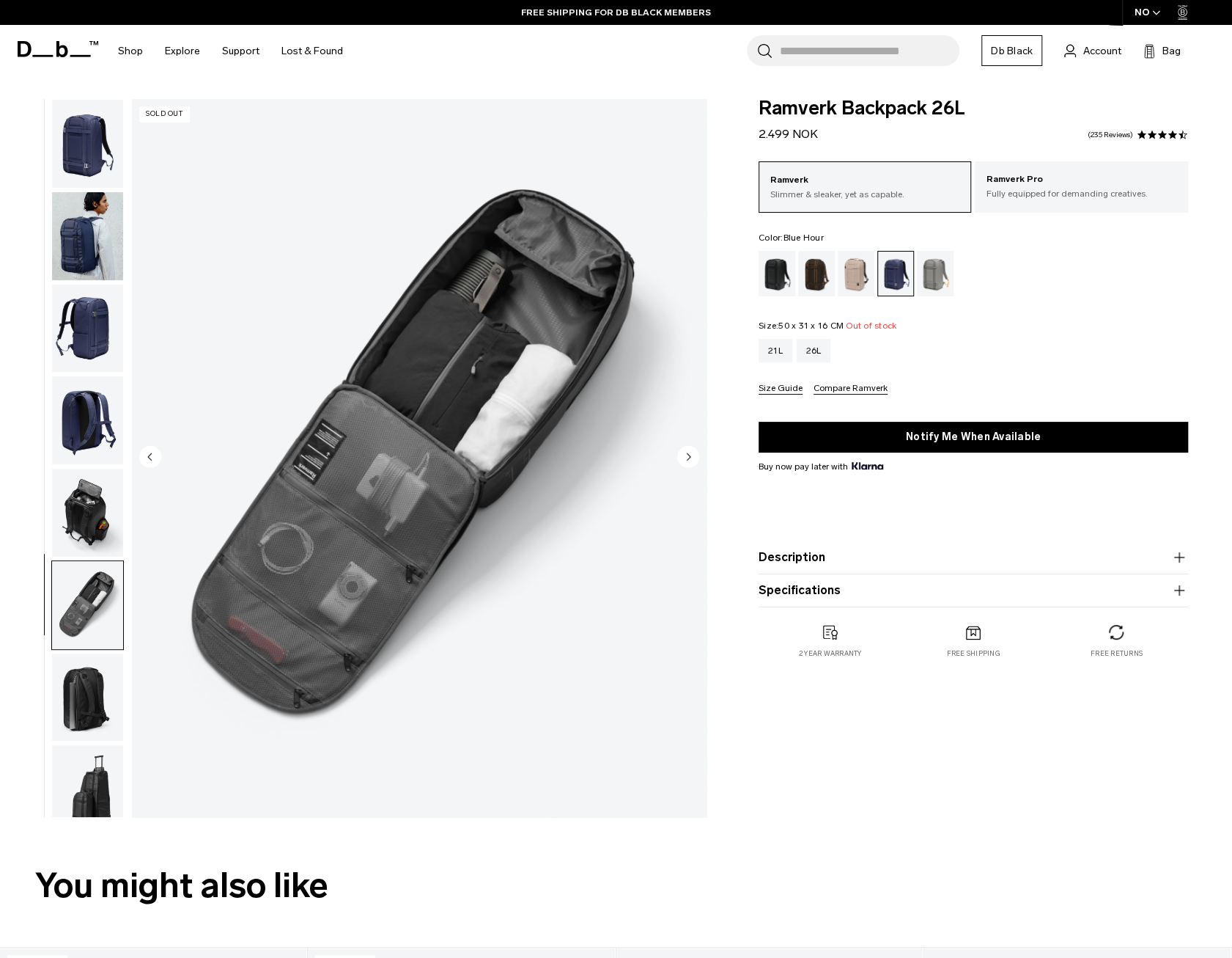
click at [96, 233] on img "button" at bounding box center [88, 236] width 71 height 88
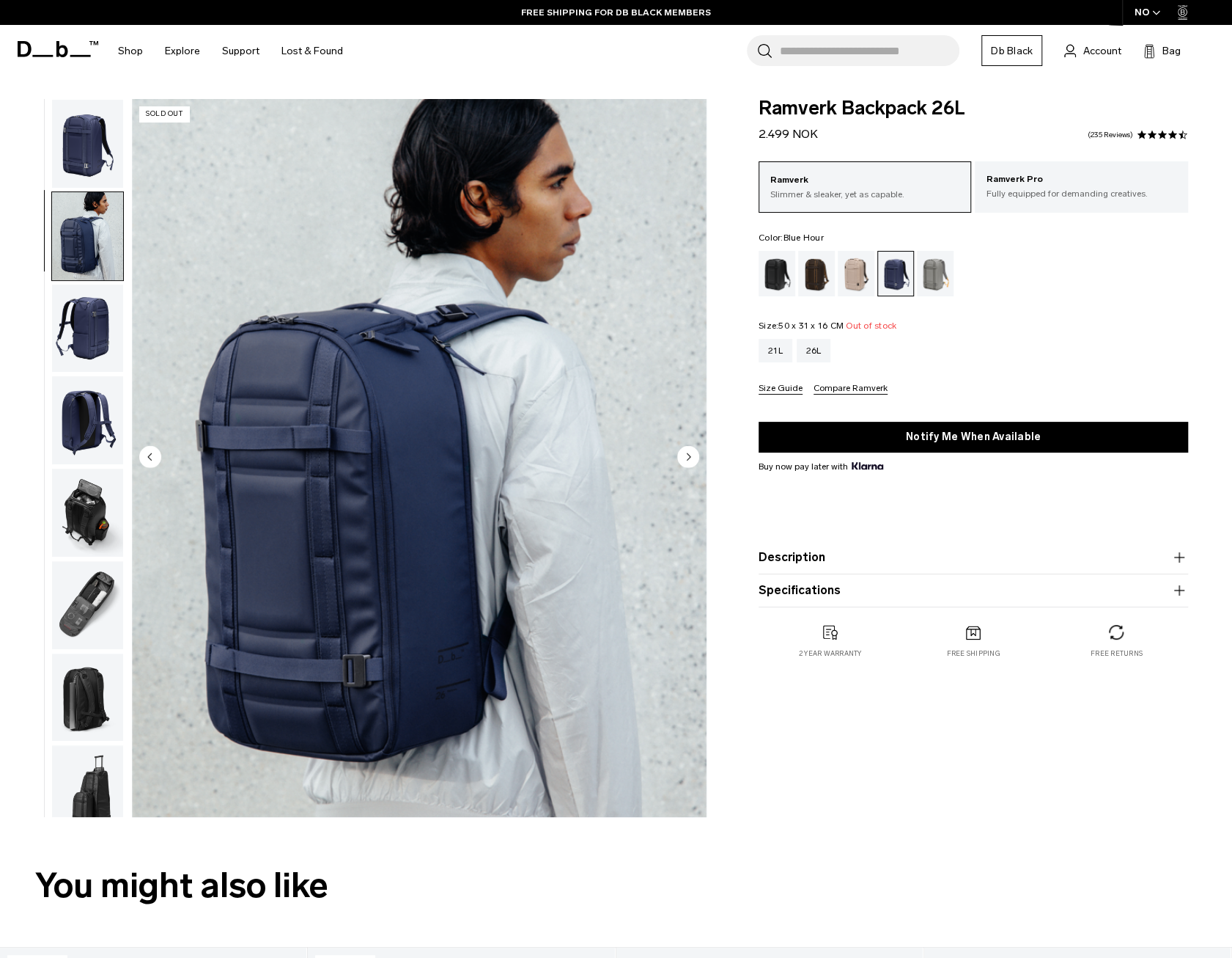
click at [97, 182] on img "button" at bounding box center [88, 144] width 71 height 88
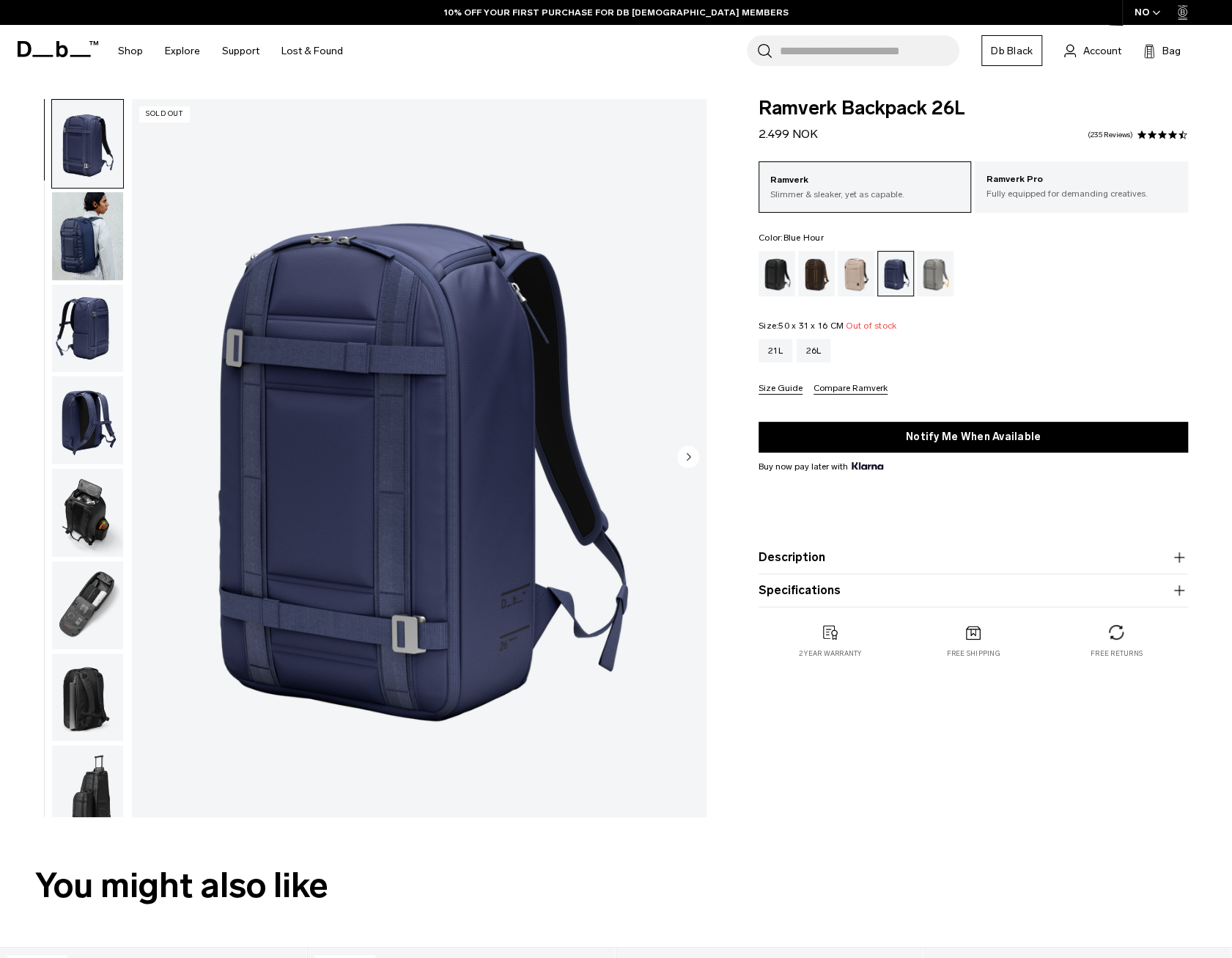
click at [1001, 328] on fieldset "Size: 50 x 31 x 16 CM Out of stock 21L 26L Size Guide Compare Ramverk" at bounding box center [973, 358] width 430 height 74
click at [85, 310] on img "button" at bounding box center [88, 328] width 71 height 88
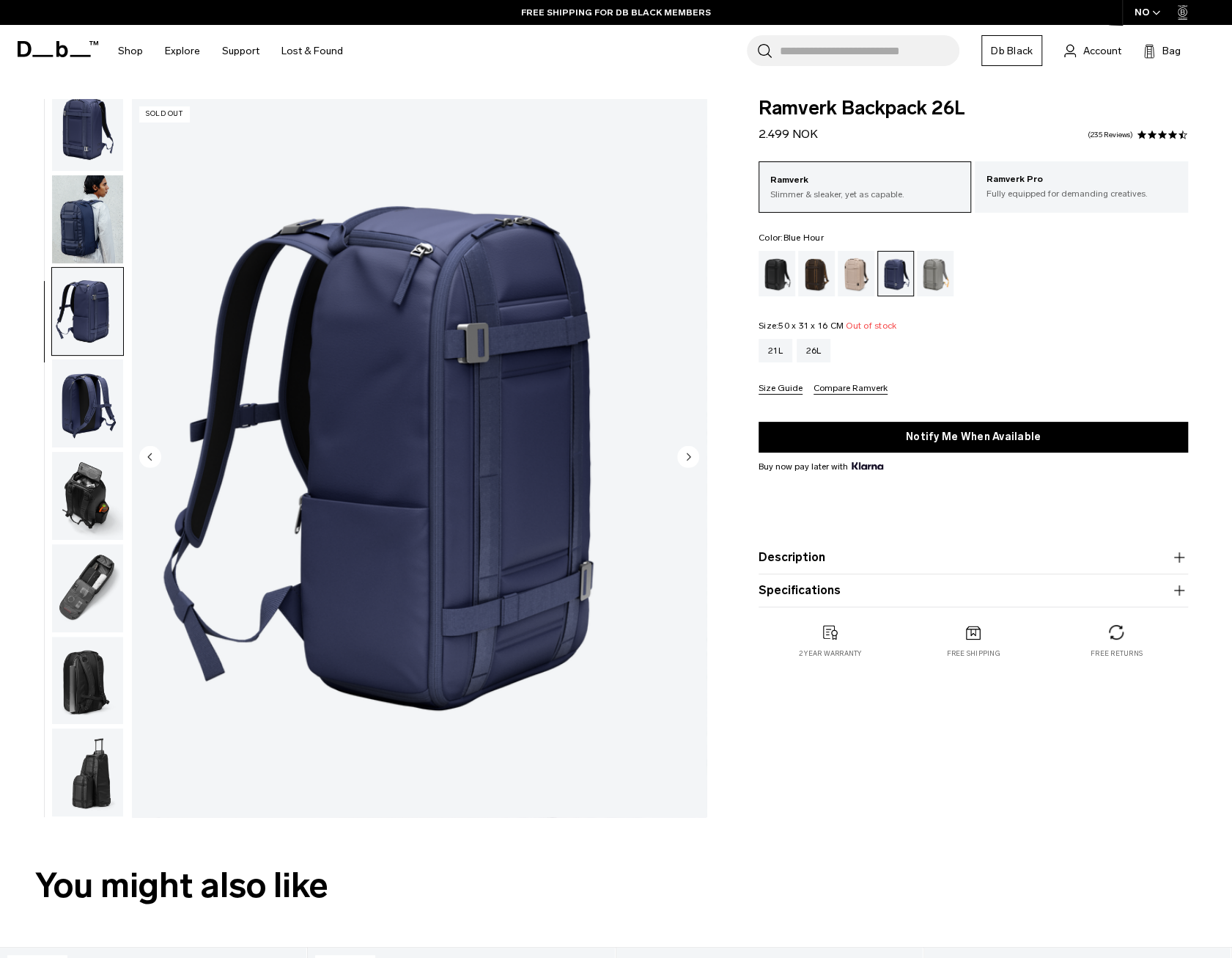
click at [74, 383] on img "button" at bounding box center [88, 403] width 71 height 88
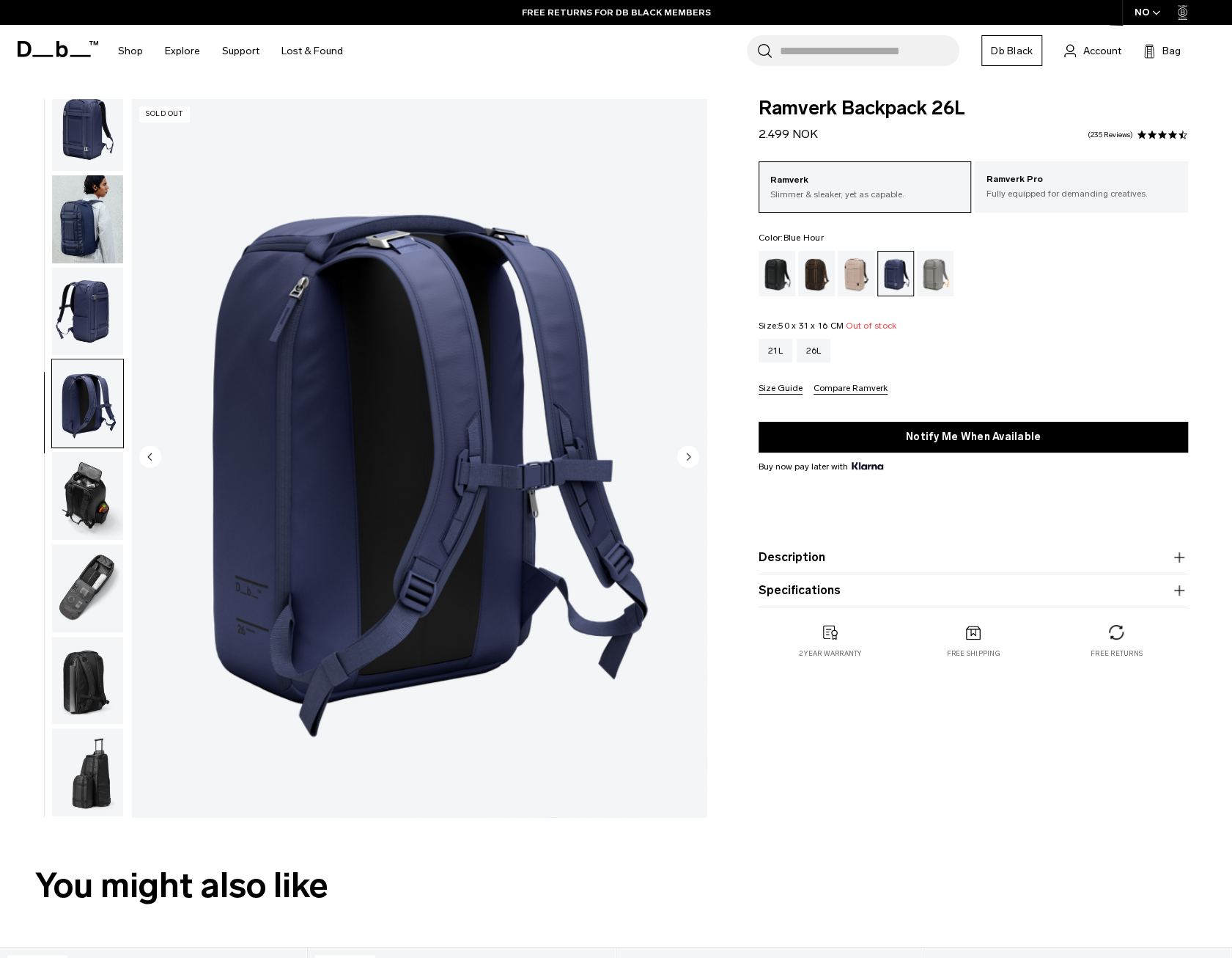
drag, startPoint x: 78, startPoint y: 472, endPoint x: 85, endPoint y: 470, distance: 7.3
click at [78, 472] on img "button" at bounding box center [88, 495] width 71 height 88
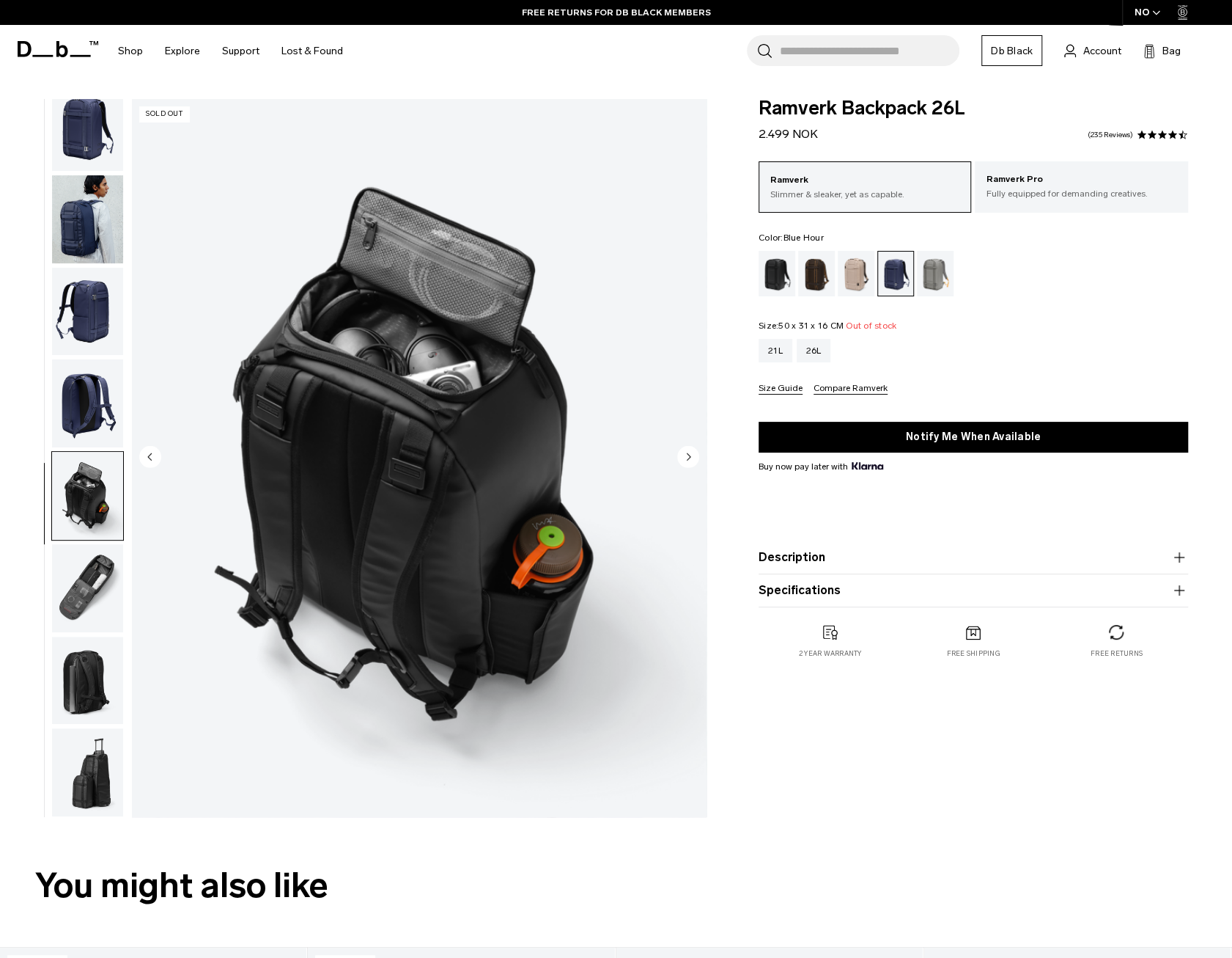
click at [110, 676] on img "button" at bounding box center [88, 680] width 71 height 88
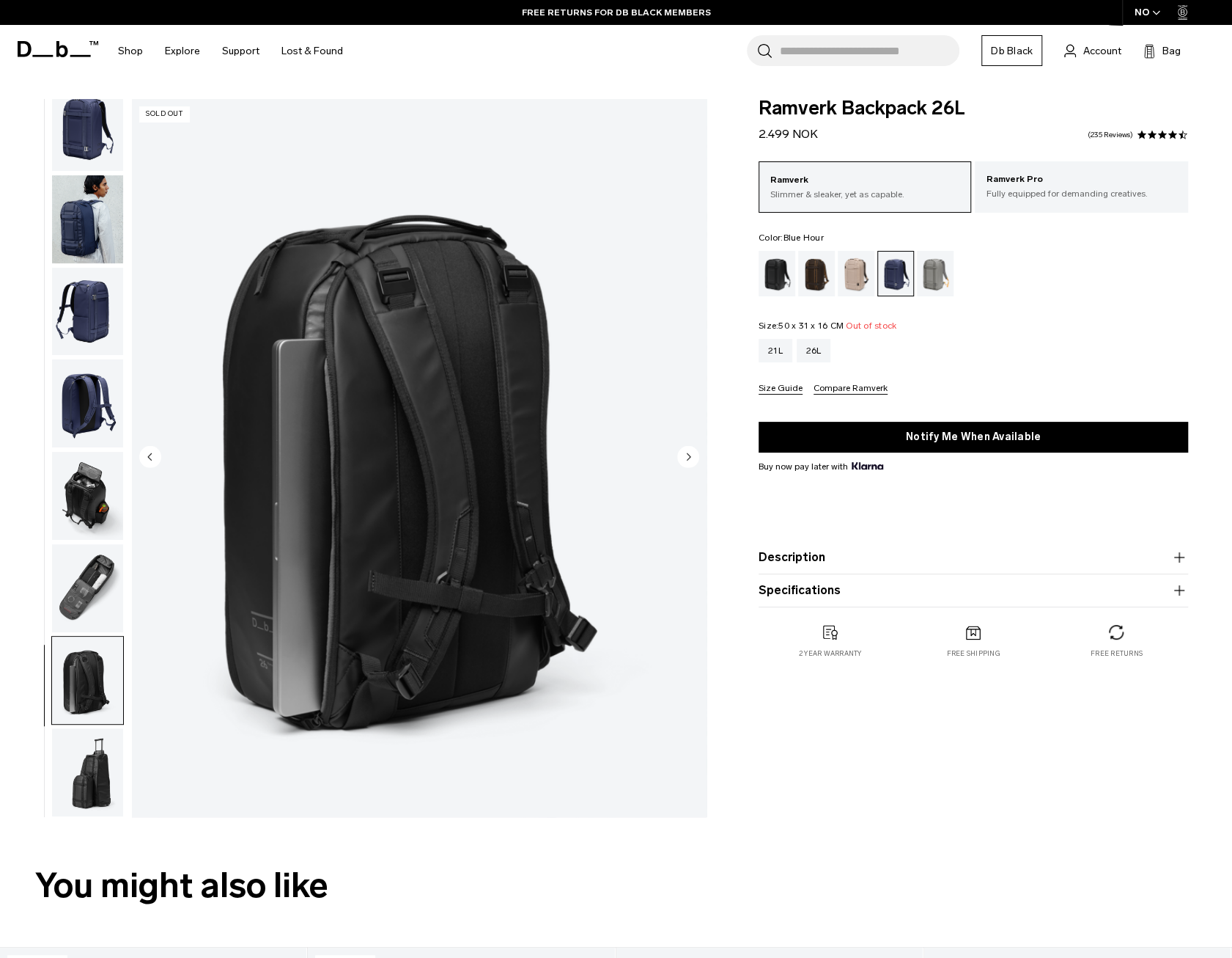
click at [102, 759] on img "button" at bounding box center [88, 772] width 71 height 88
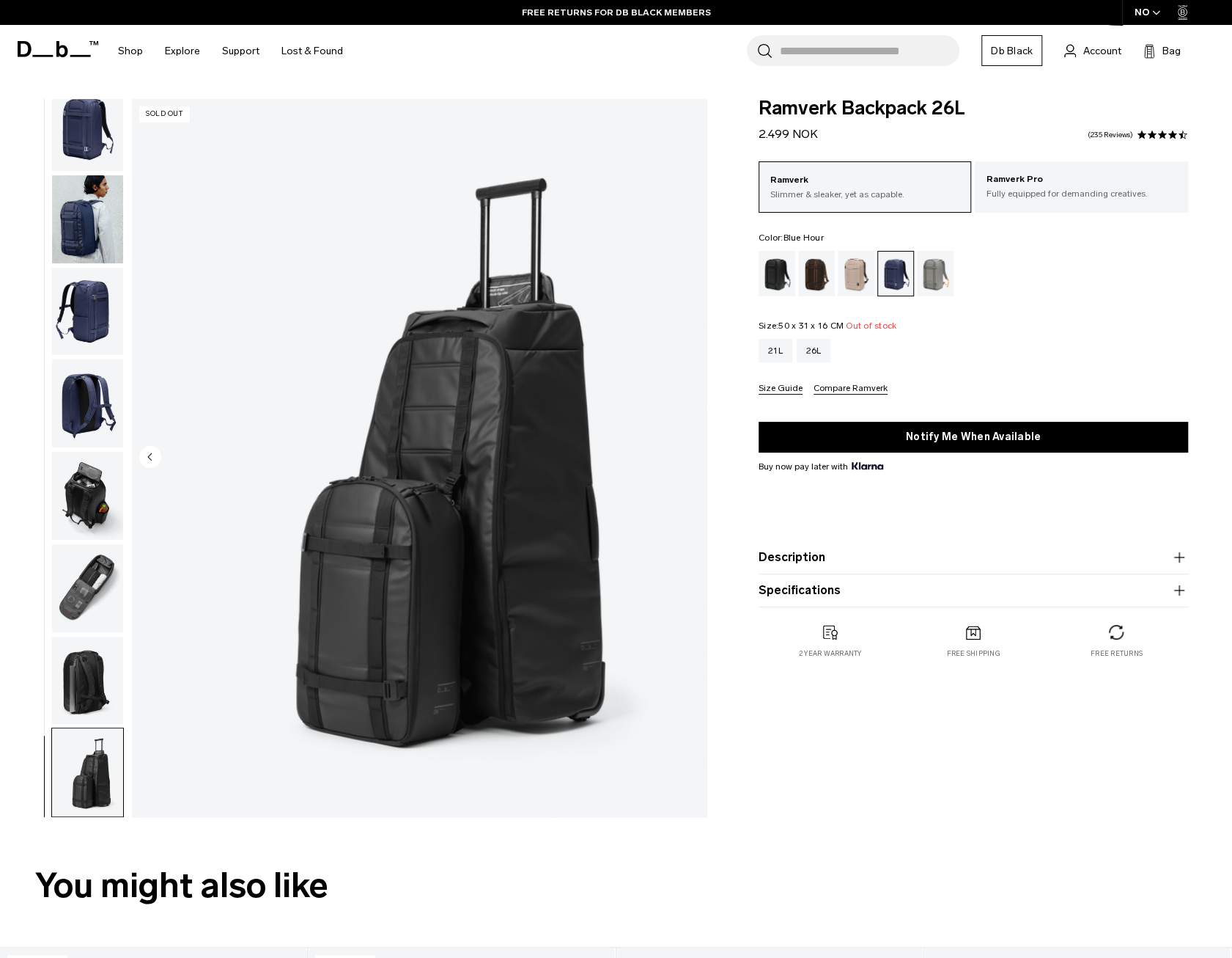
click at [103, 694] on img "button" at bounding box center [88, 680] width 71 height 88
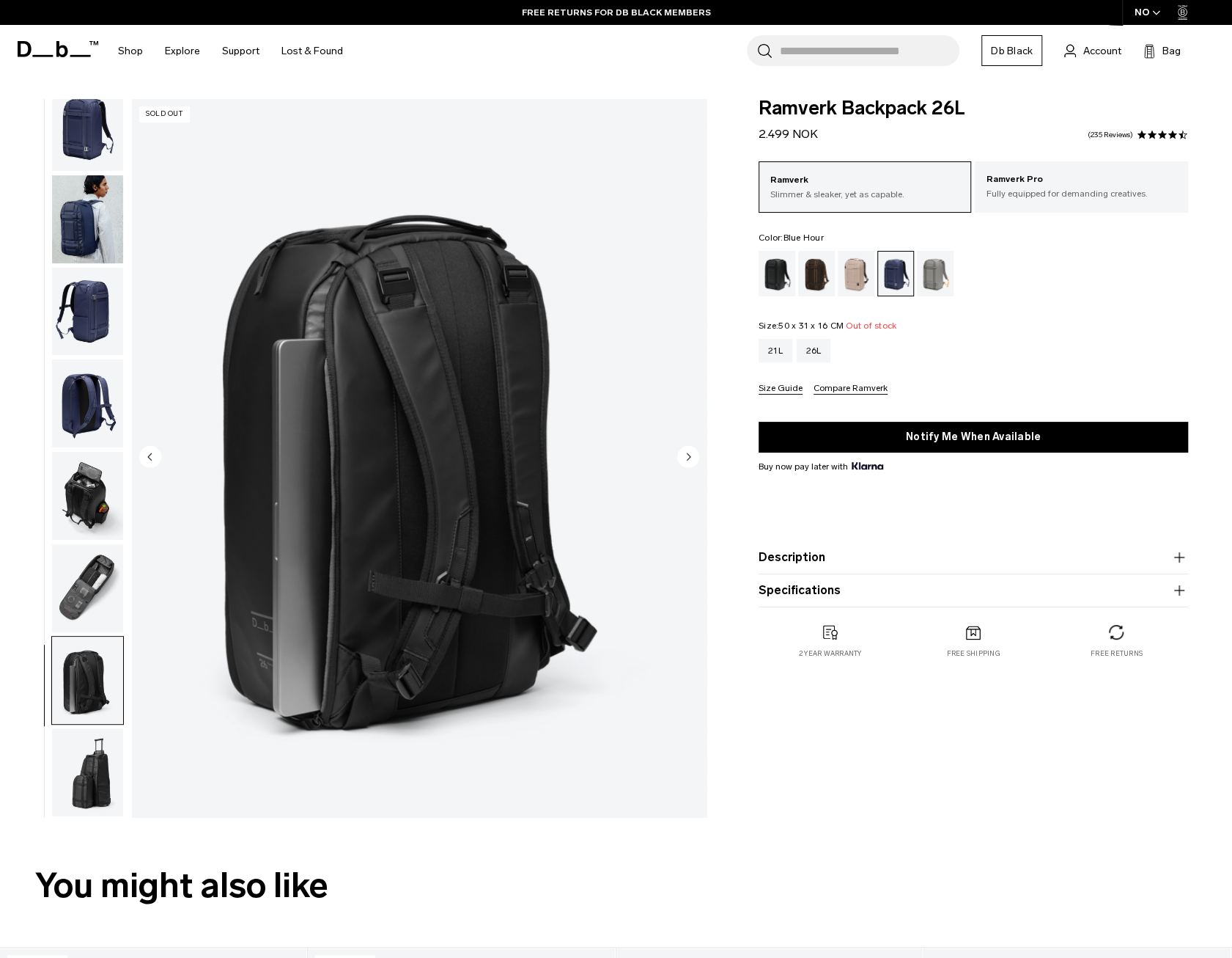
click at [114, 586] on img "button" at bounding box center [88, 587] width 71 height 88
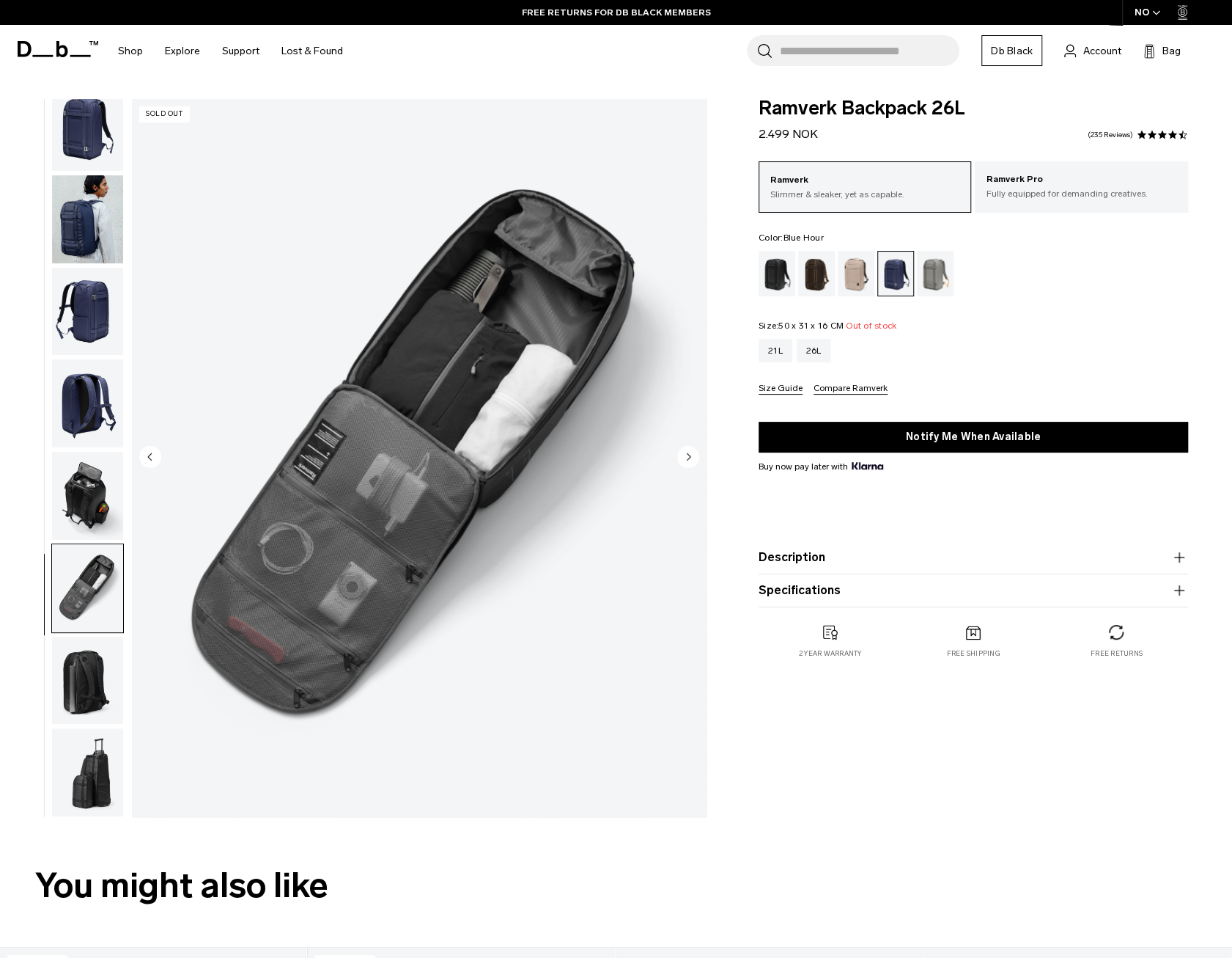
click at [80, 483] on img "button" at bounding box center [88, 495] width 71 height 88
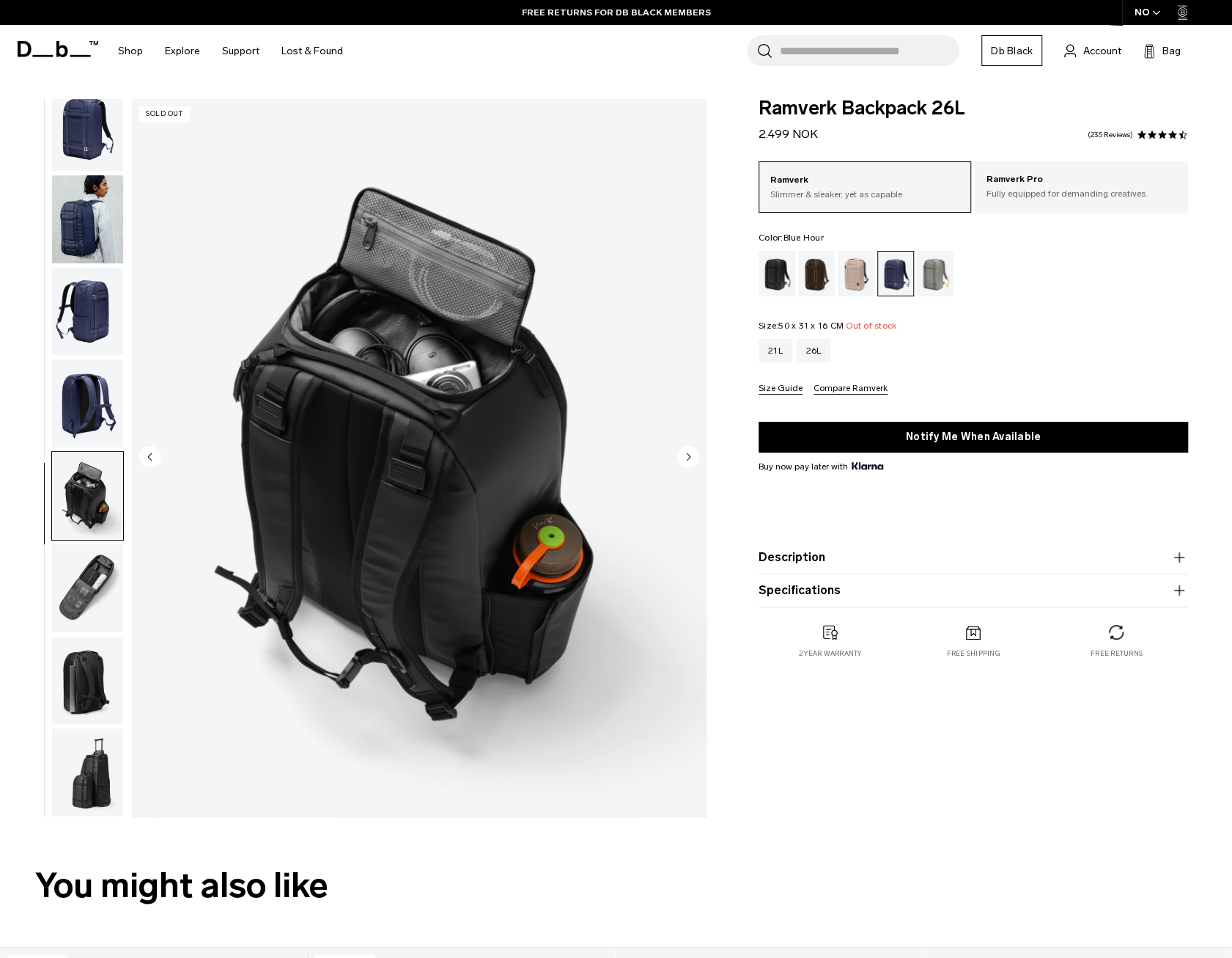
click at [89, 317] on img "button" at bounding box center [88, 311] width 71 height 88
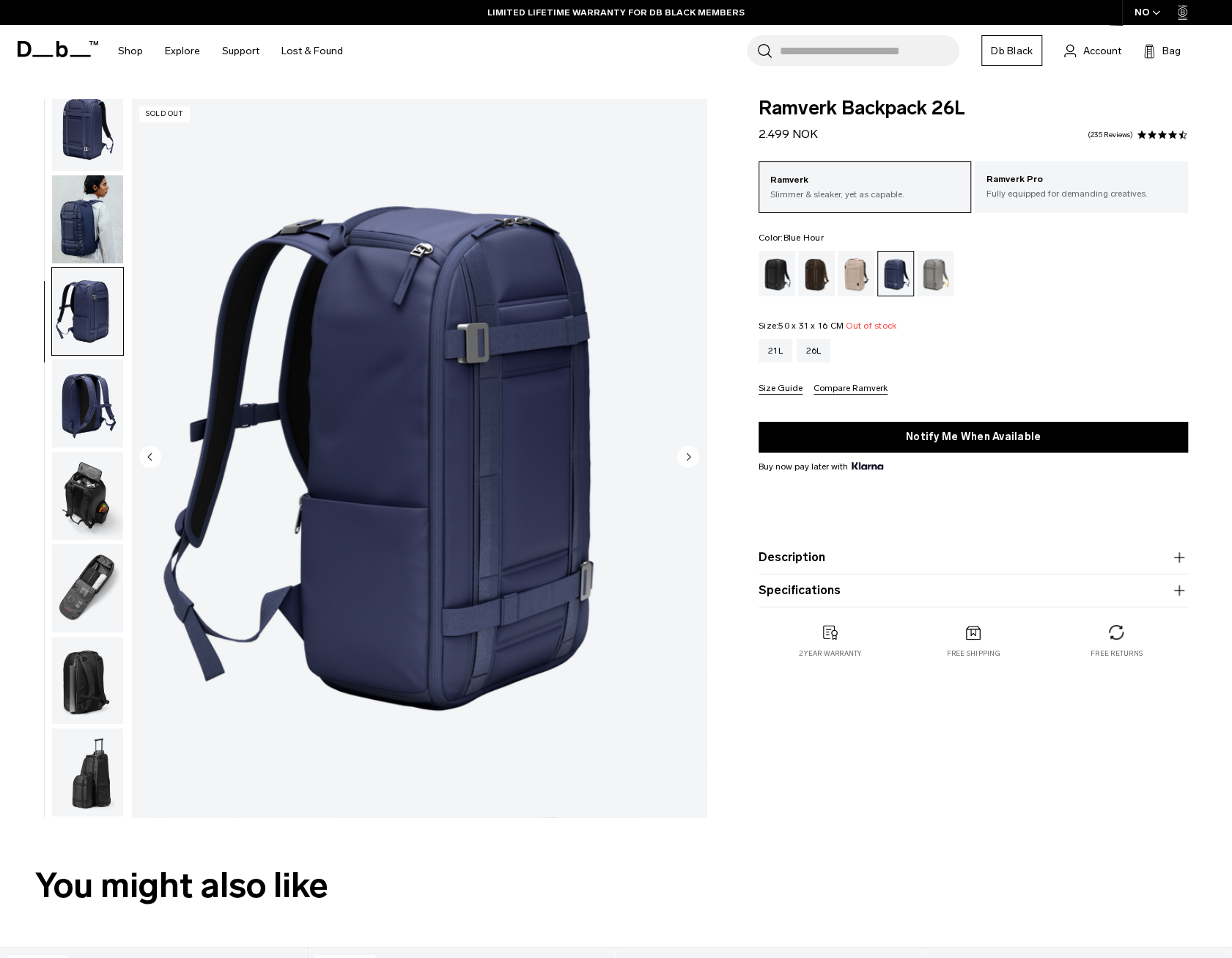
click at [81, 214] on img "button" at bounding box center [88, 219] width 71 height 88
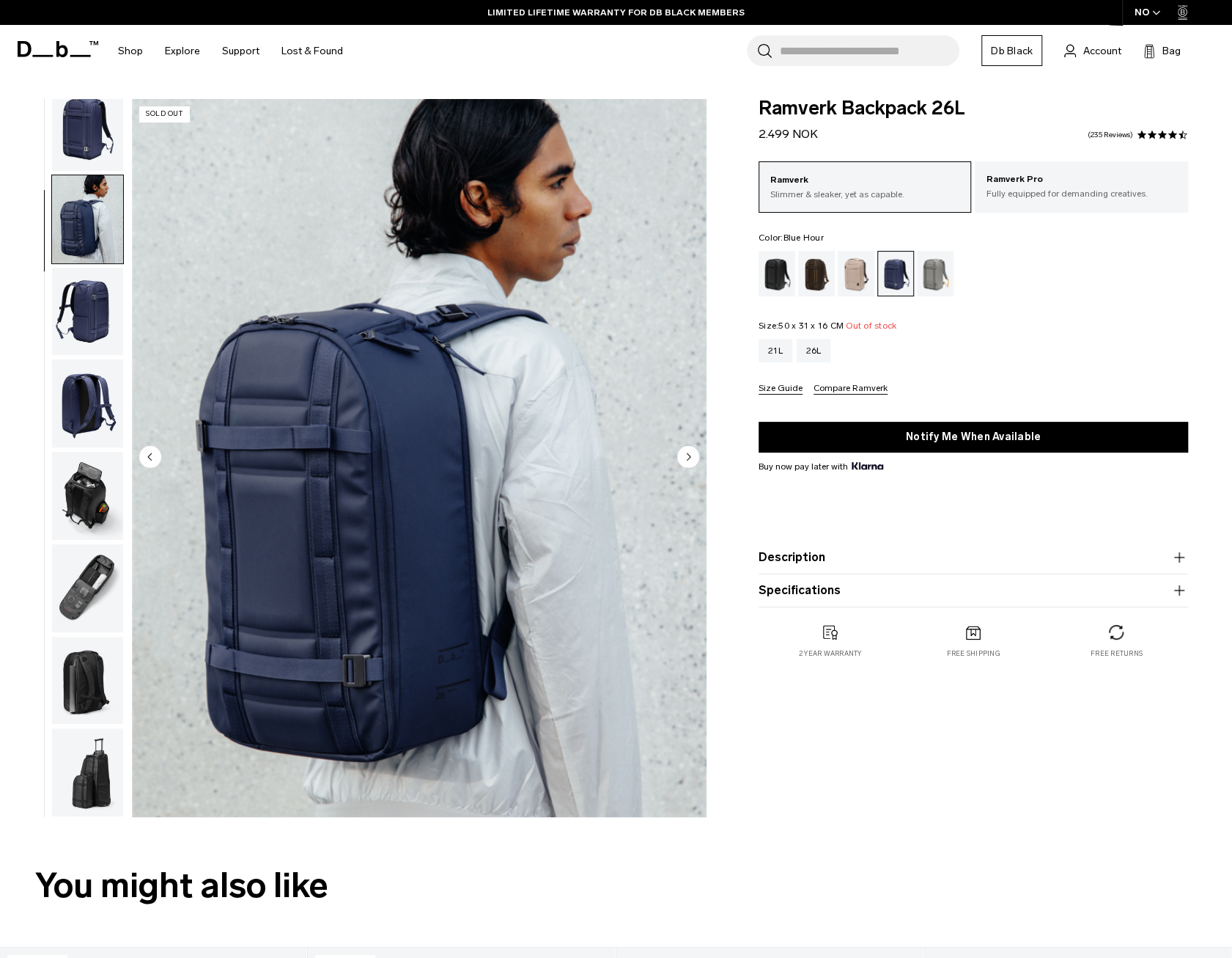
click at [94, 147] on img "button" at bounding box center [88, 126] width 71 height 88
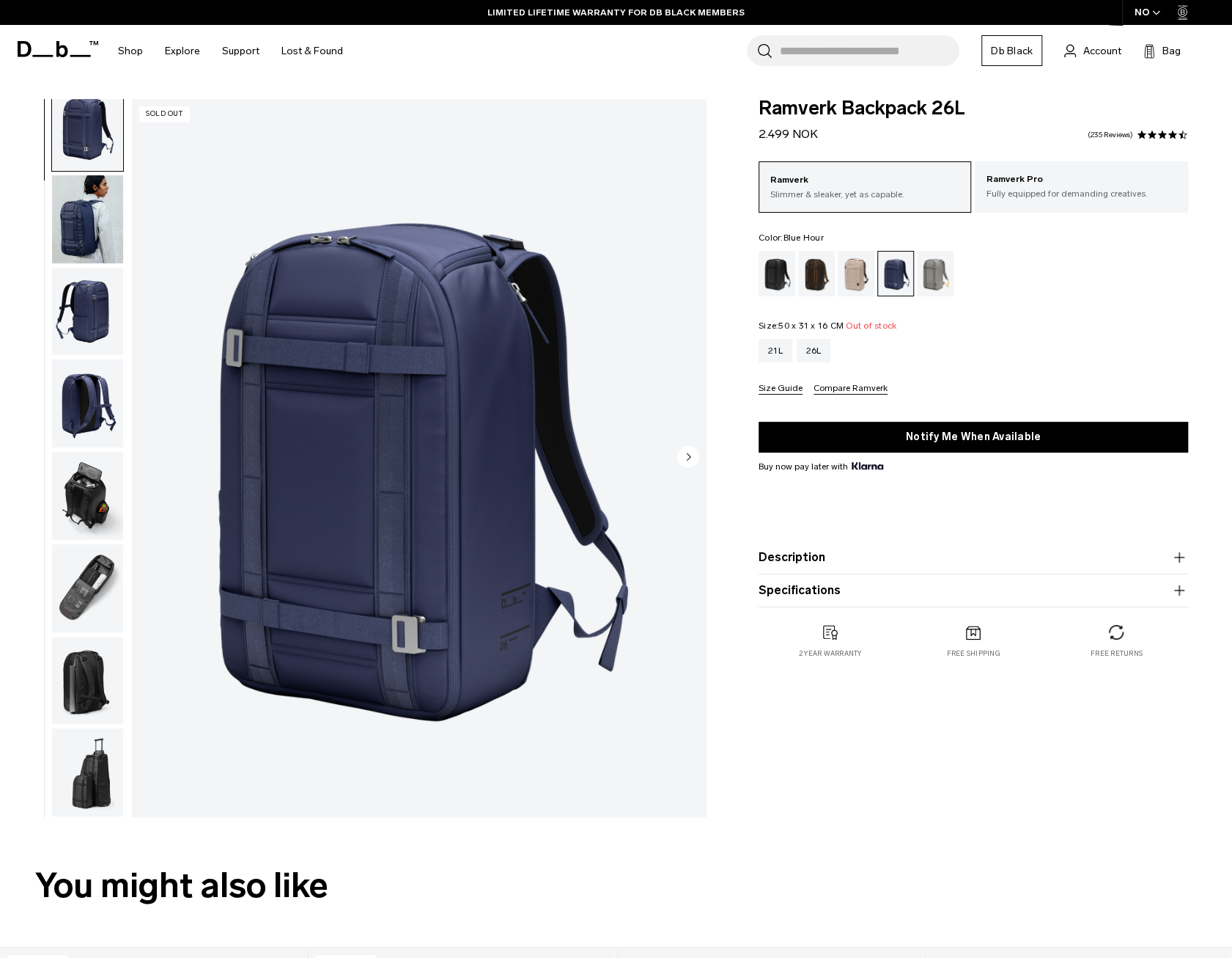
scroll to position [0, 0]
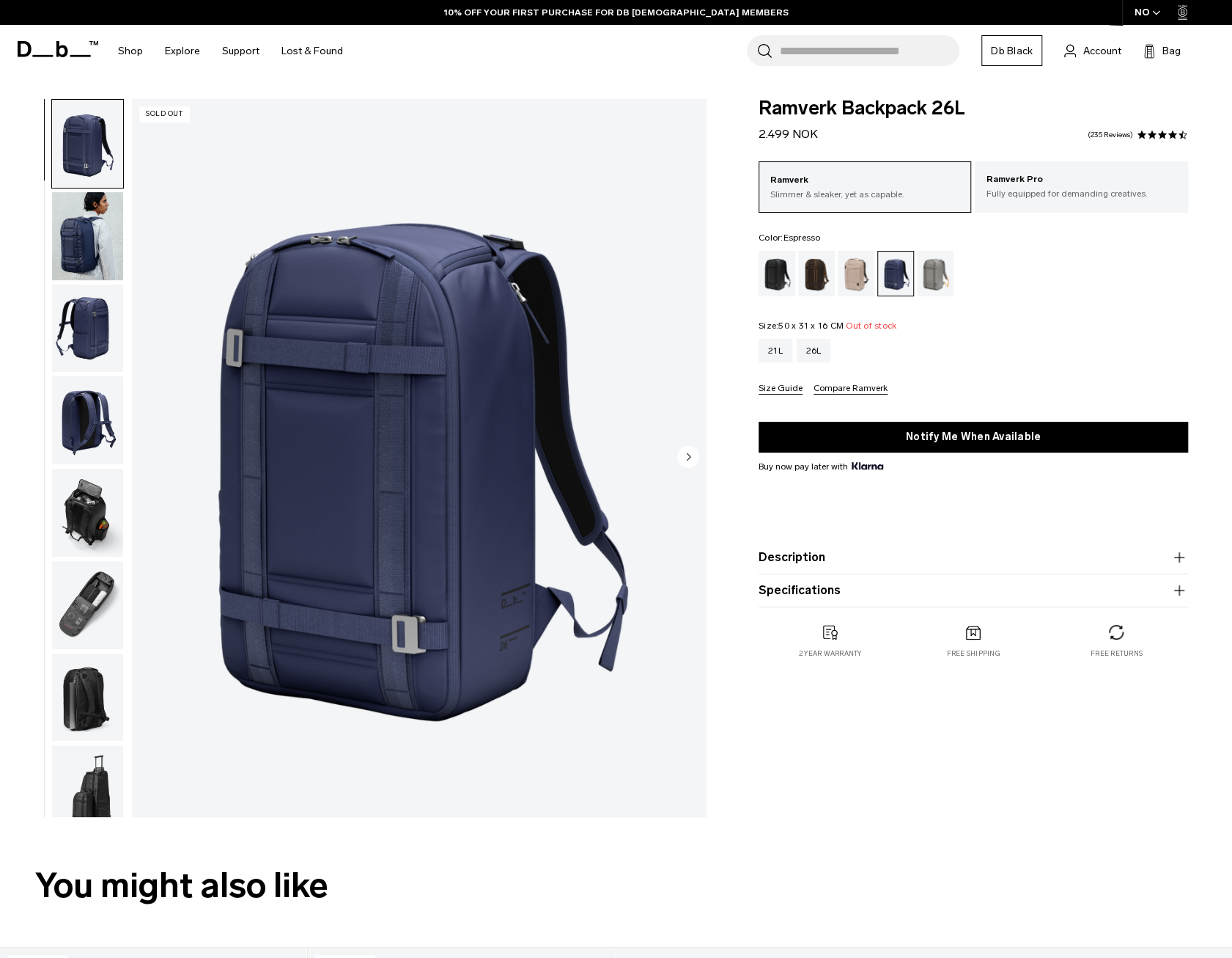
click at [817, 283] on div "Espresso" at bounding box center [816, 273] width 37 height 46
